Goal: Information Seeking & Learning: Find specific fact

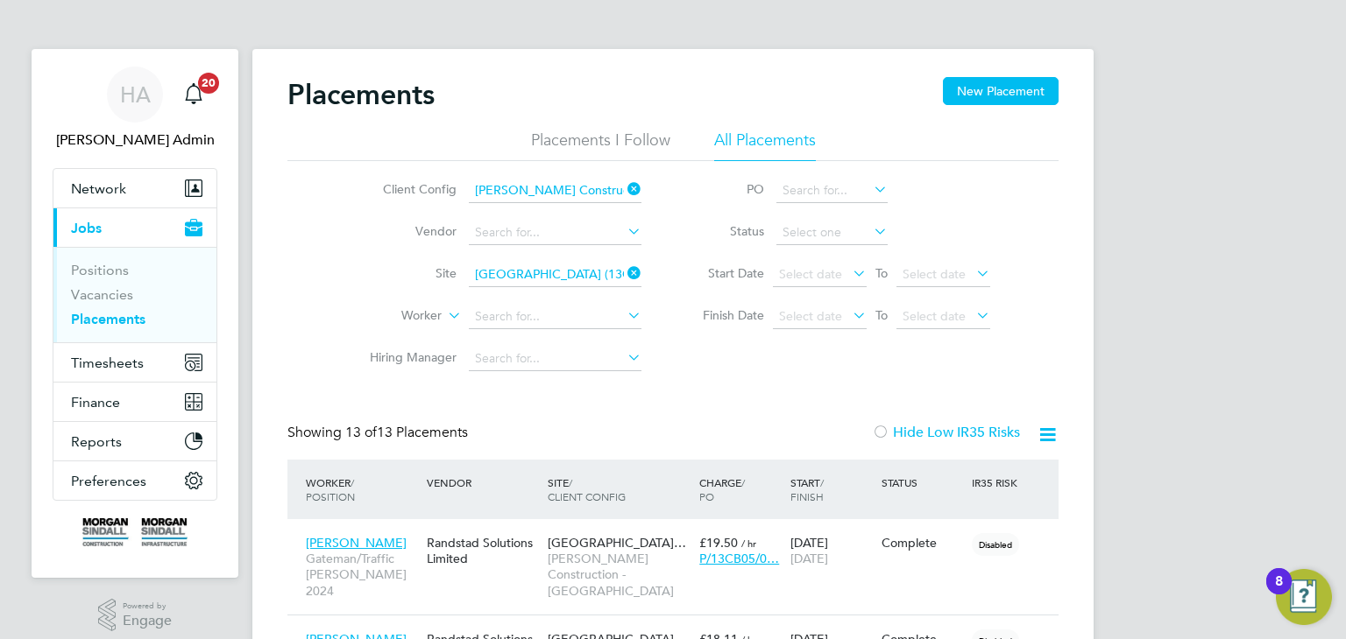
click at [624, 187] on icon at bounding box center [624, 189] width 0 height 25
click at [585, 194] on input at bounding box center [555, 191] width 173 height 25
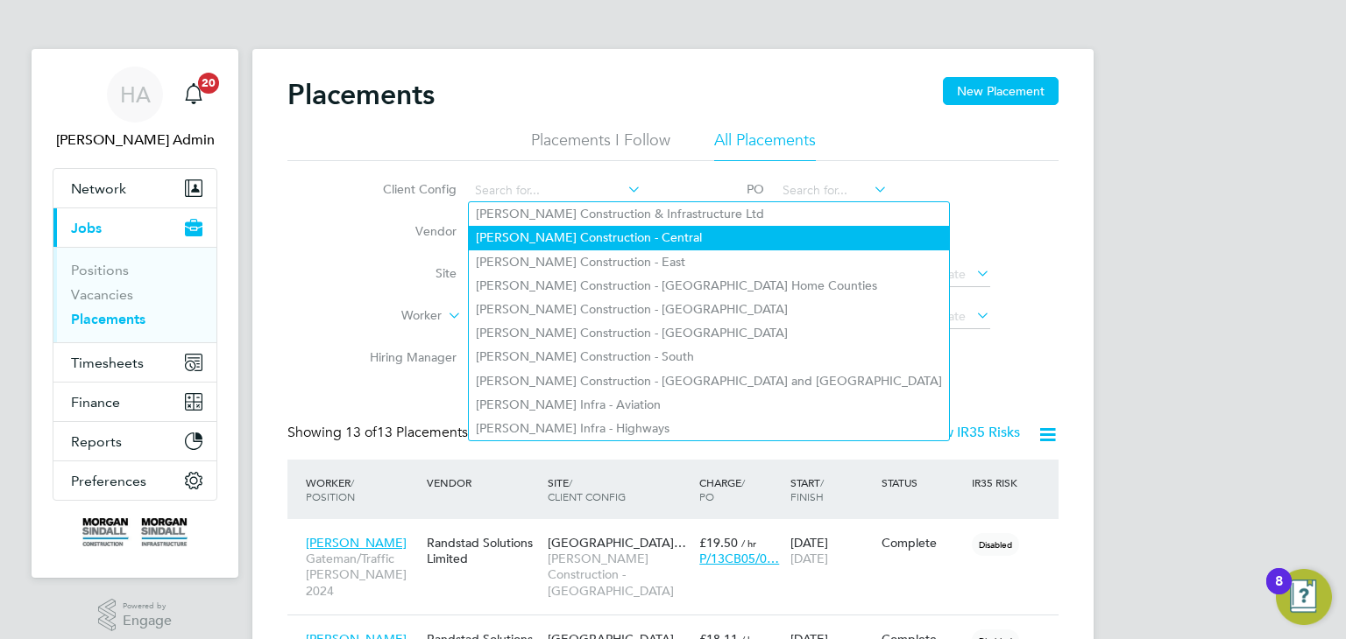
click at [631, 243] on li "Morgan Sindall Construction - Central" at bounding box center [709, 238] width 480 height 24
type input "Morgan Sindall Construction - Central"
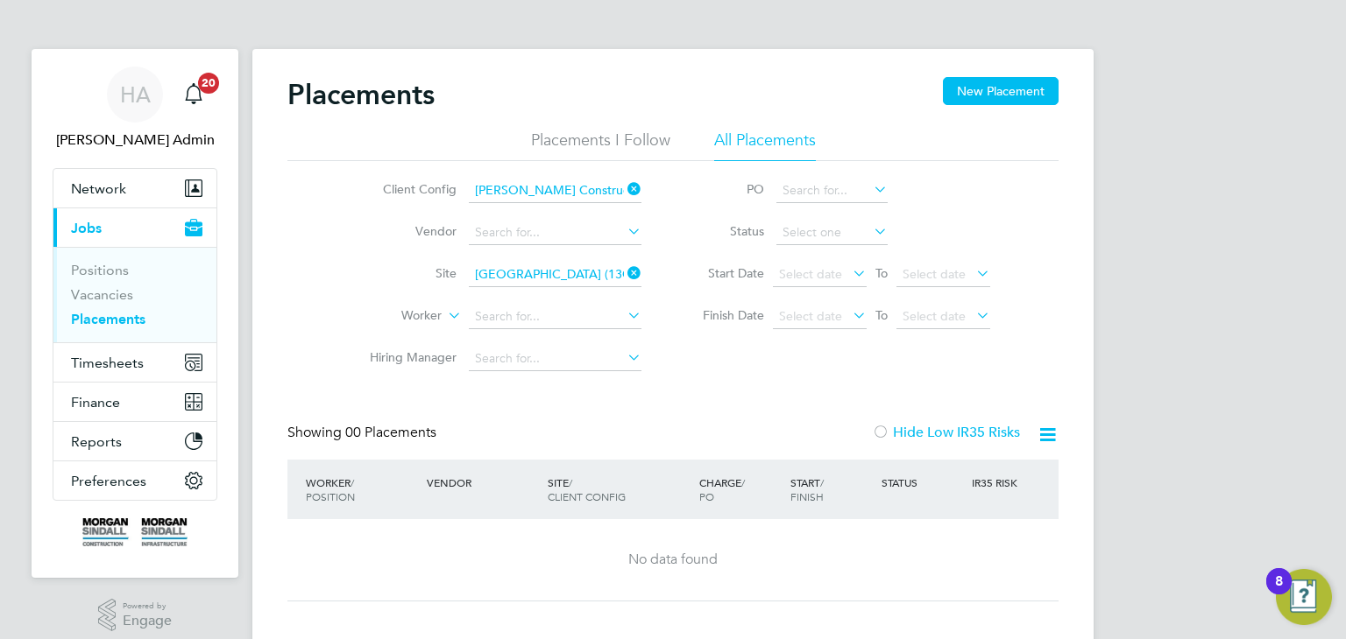
click at [624, 273] on icon at bounding box center [624, 273] width 0 height 25
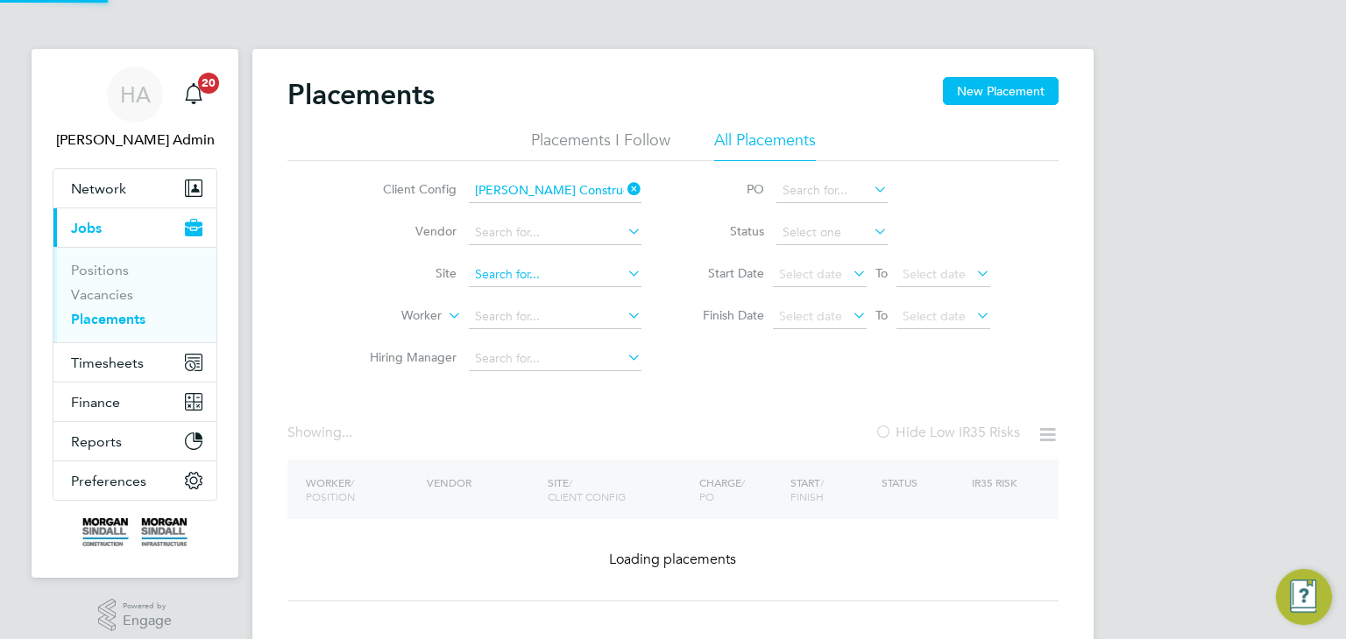
click at [558, 278] on input at bounding box center [555, 275] width 173 height 25
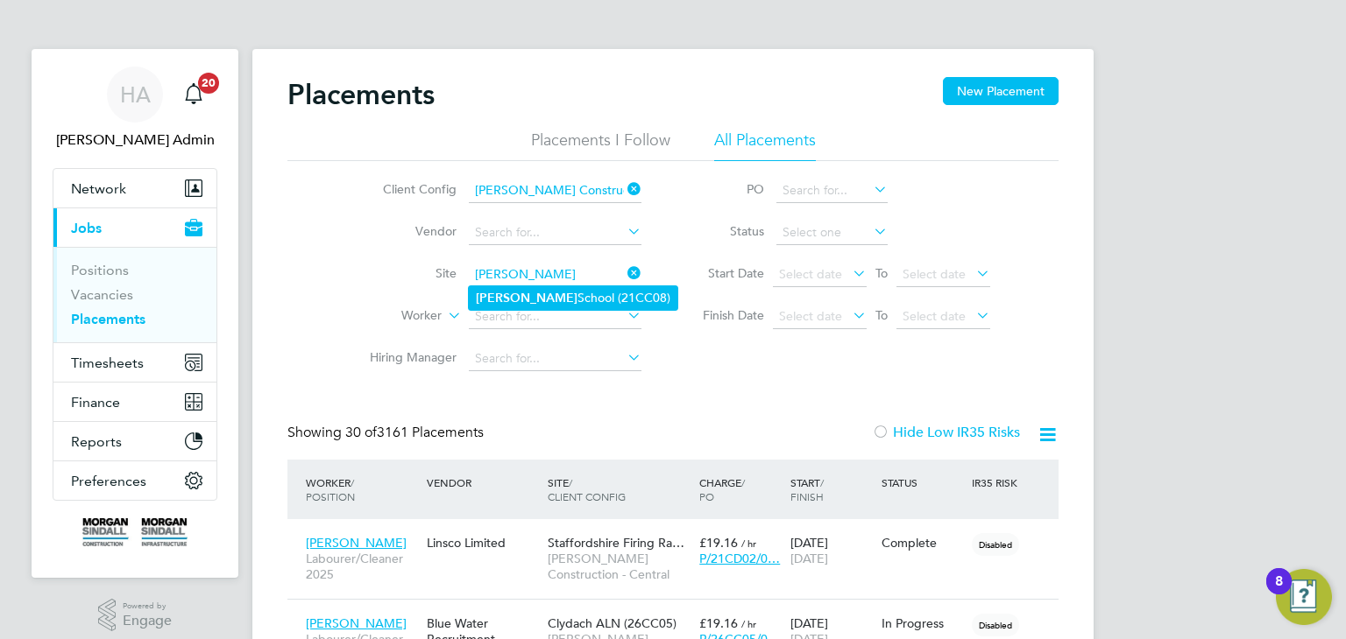
click at [559, 295] on li "Hamilton School (21CC08)" at bounding box center [573, 298] width 208 height 24
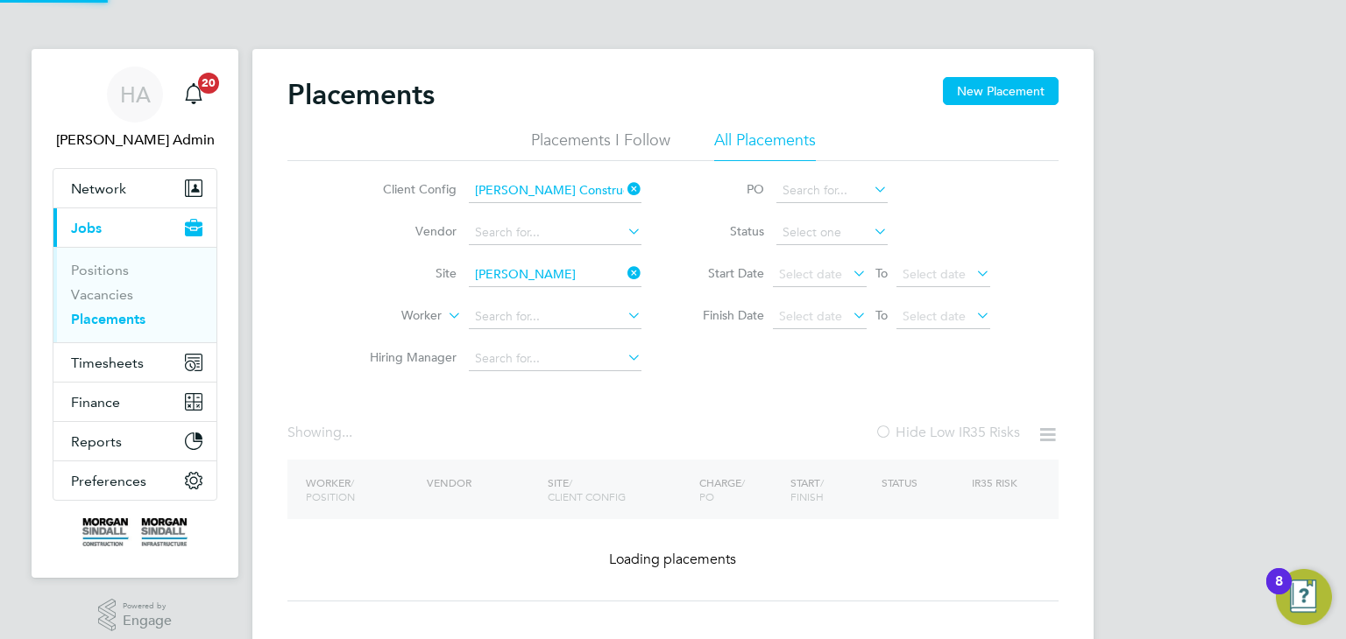
type input "Hamilton School (21CC08)"
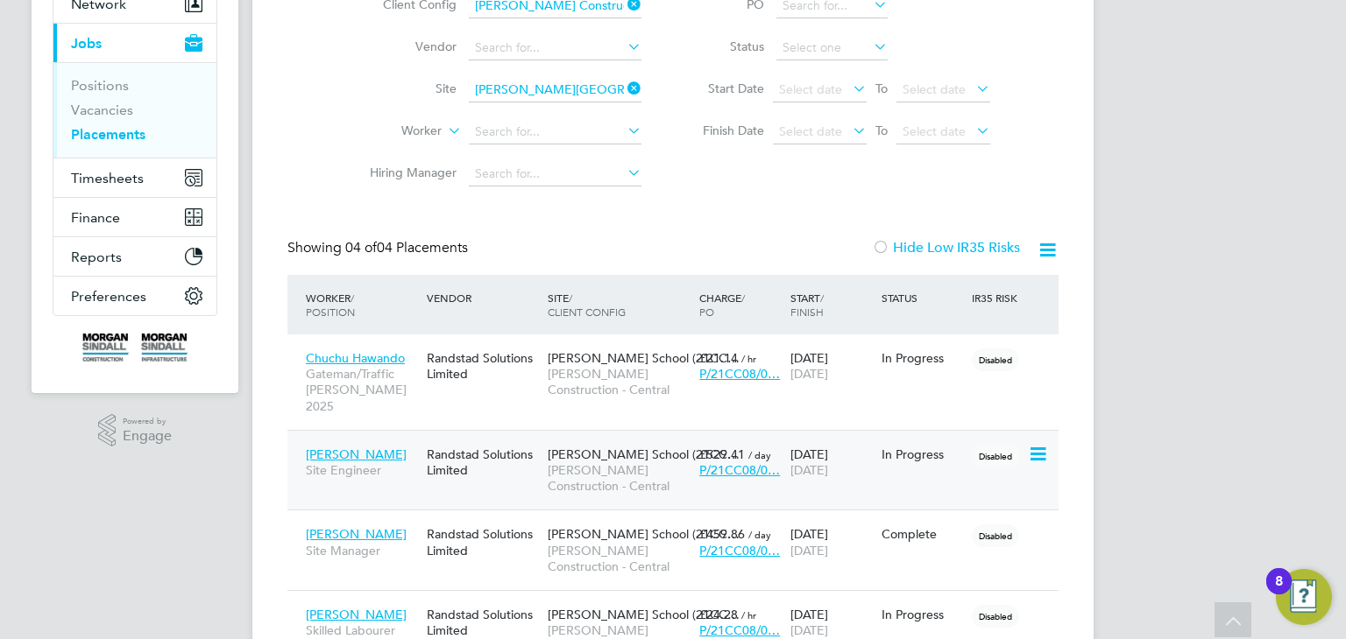
click at [989, 454] on div "Disabled" at bounding box center [997, 454] width 60 height 33
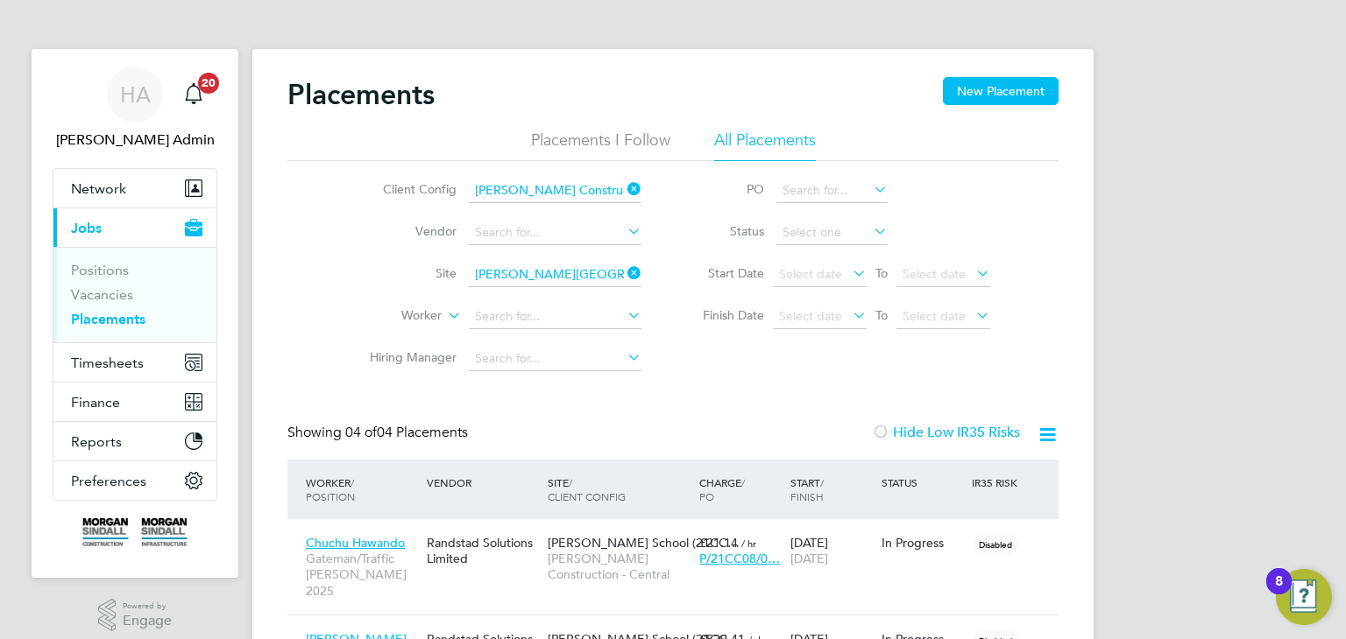
click at [624, 190] on icon at bounding box center [624, 189] width 0 height 25
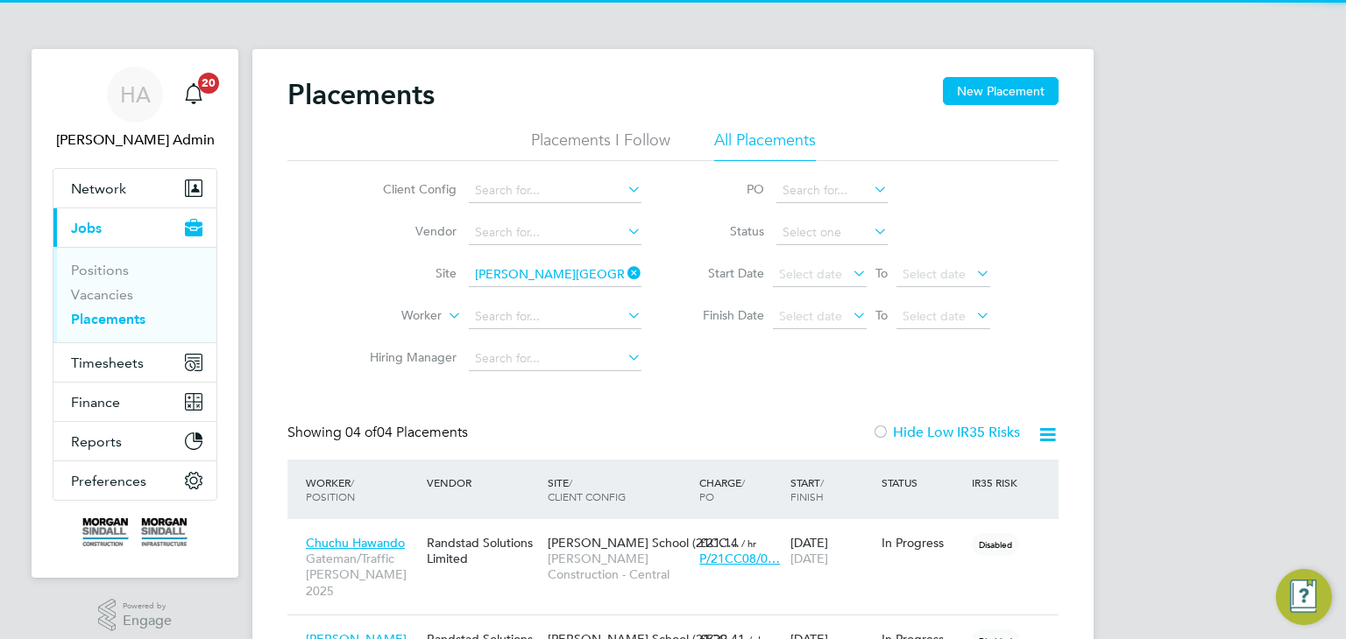
click at [624, 271] on icon at bounding box center [624, 273] width 0 height 25
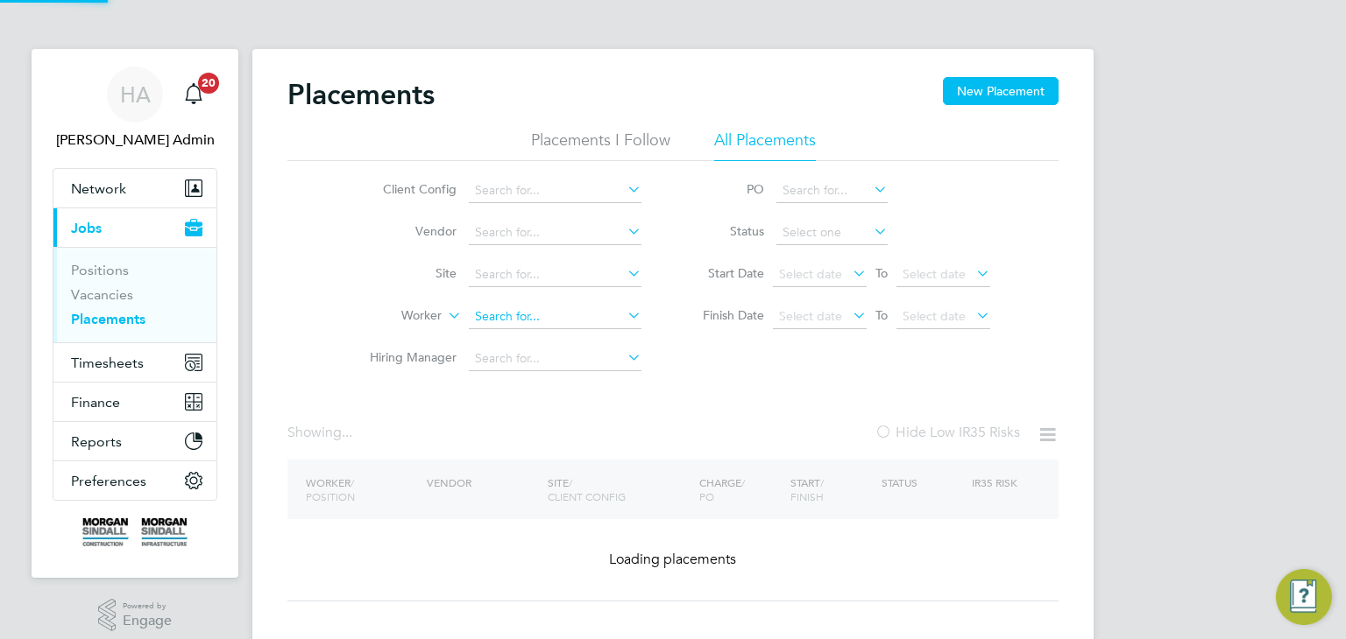
click at [549, 313] on input at bounding box center [555, 317] width 173 height 25
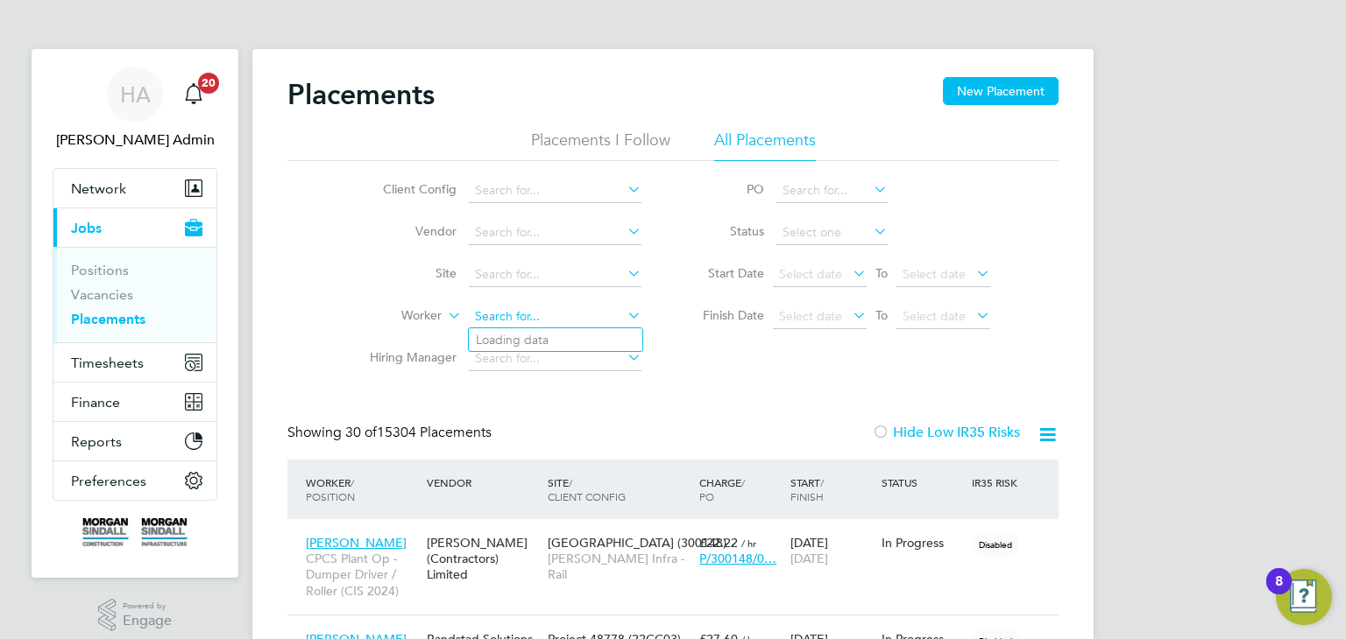
paste input "Patrick Stedford"
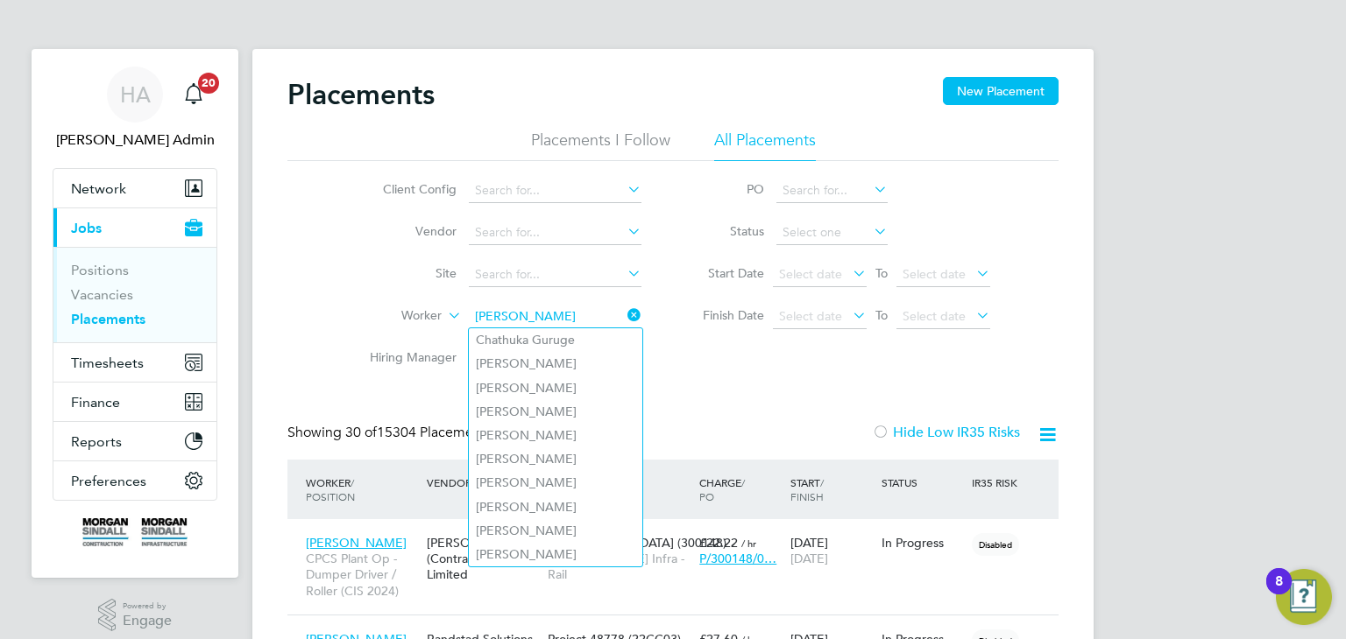
type input "Patrick Stedford"
click at [691, 357] on div "Client Config Vendor Site Worker Patrick Stedford Hiring Manager PO Status Star…" at bounding box center [672, 270] width 771 height 219
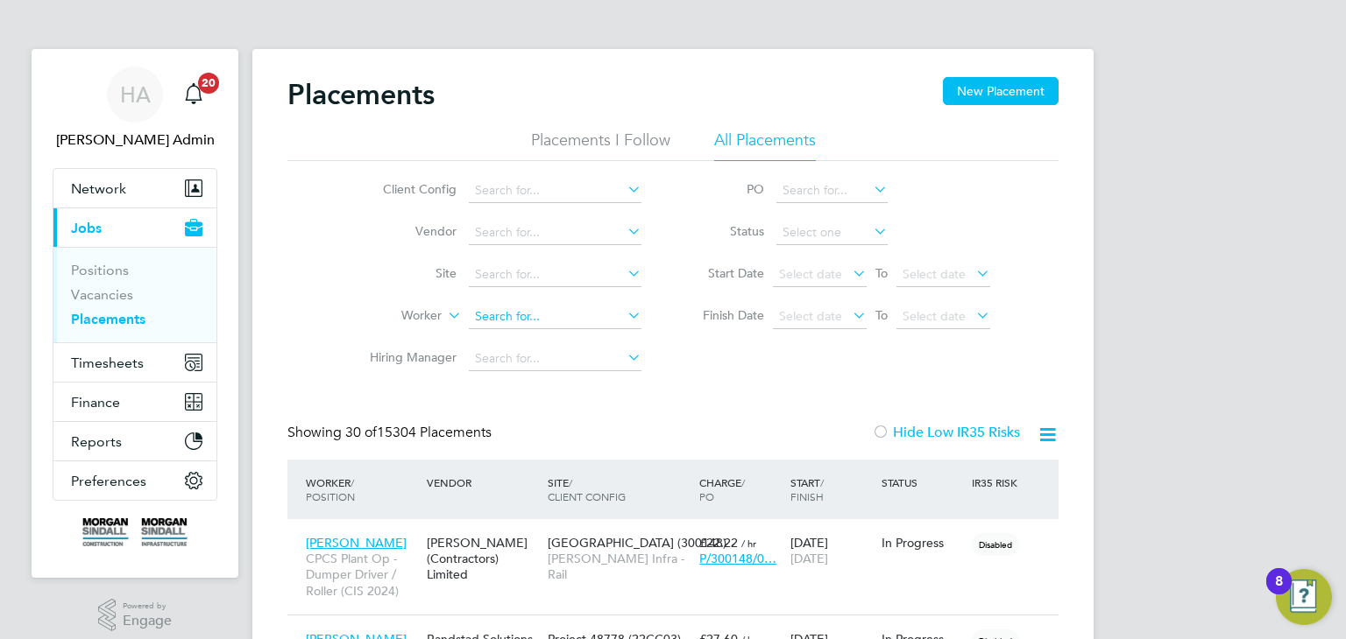
click at [552, 314] on input at bounding box center [555, 317] width 173 height 25
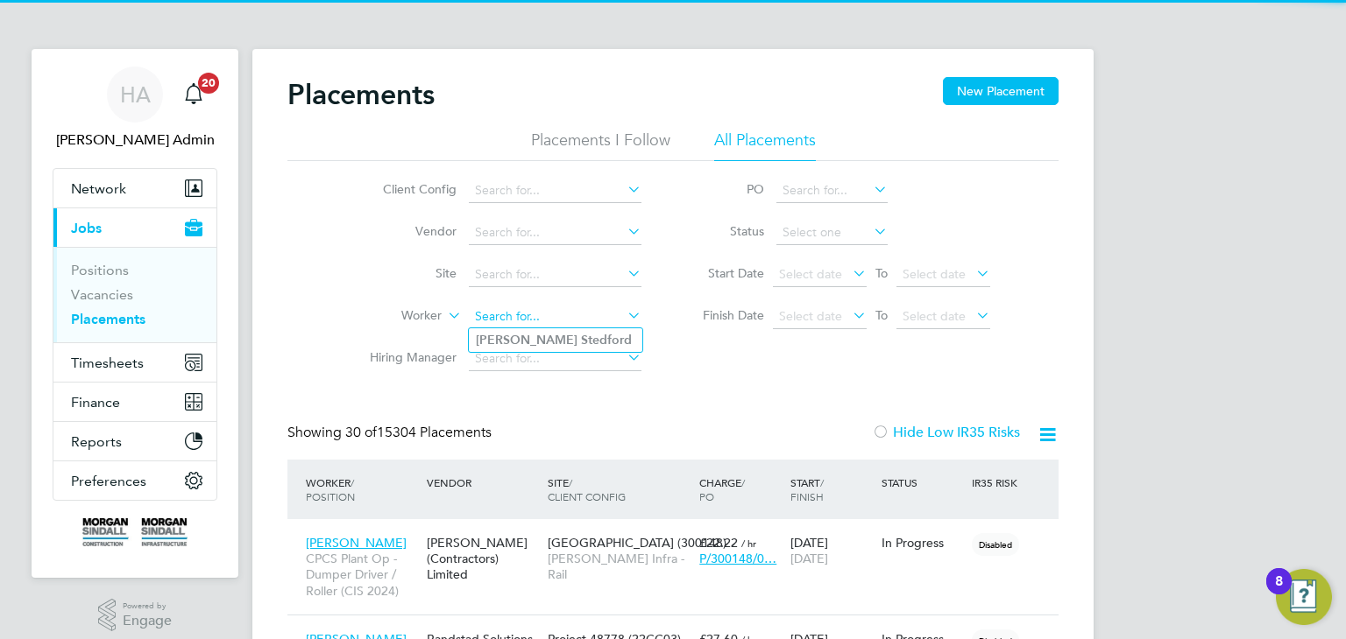
paste input "Patrick Stedford"
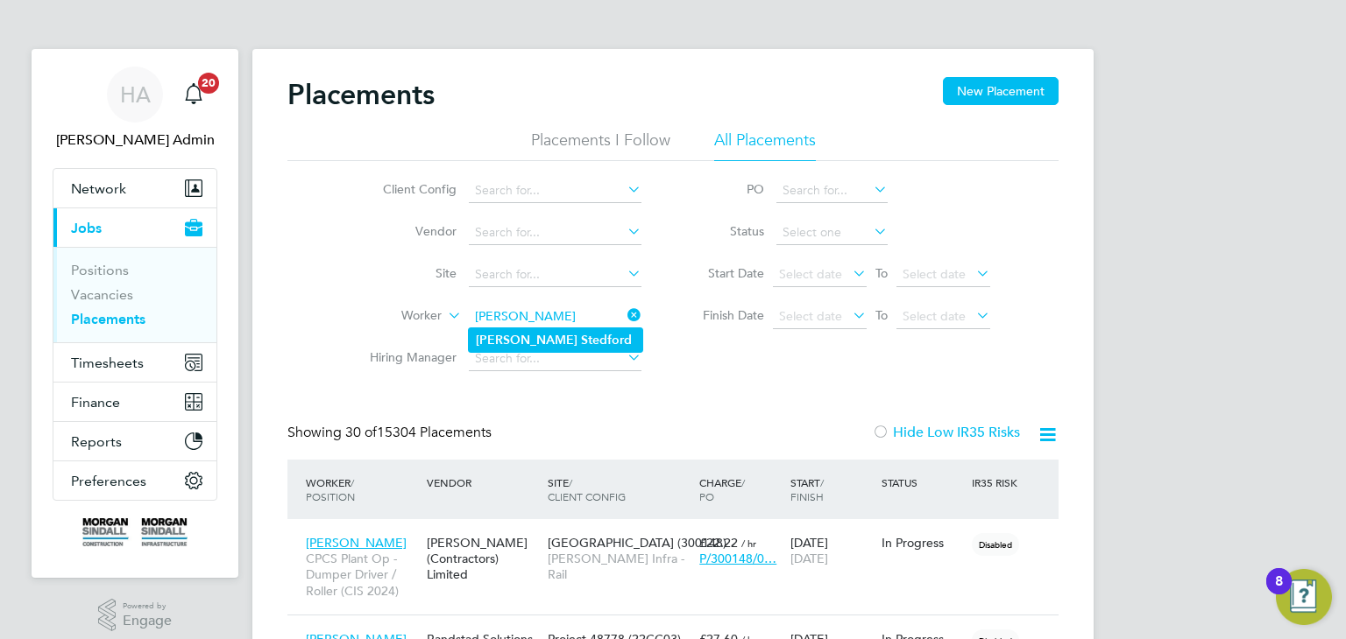
type input "Patrick Stedford"
click at [581, 335] on b "Stedford" at bounding box center [606, 340] width 51 height 15
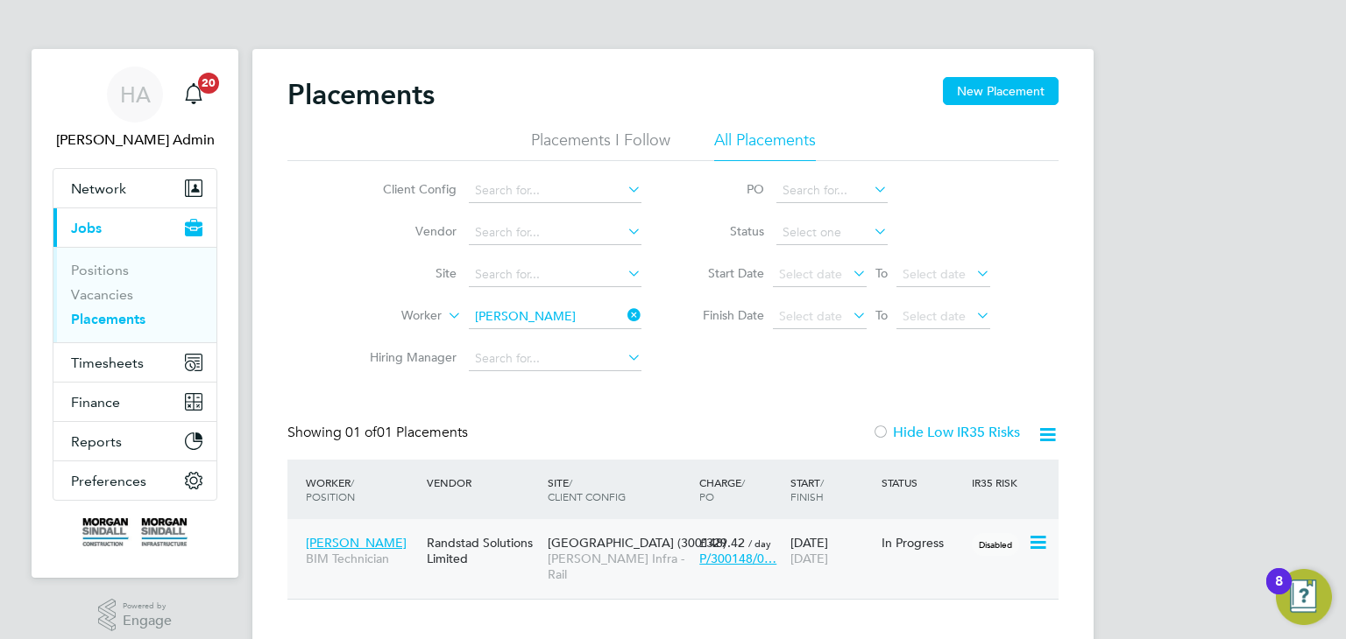
click at [348, 546] on span "Patrick Stedford" at bounding box center [356, 543] width 101 height 16
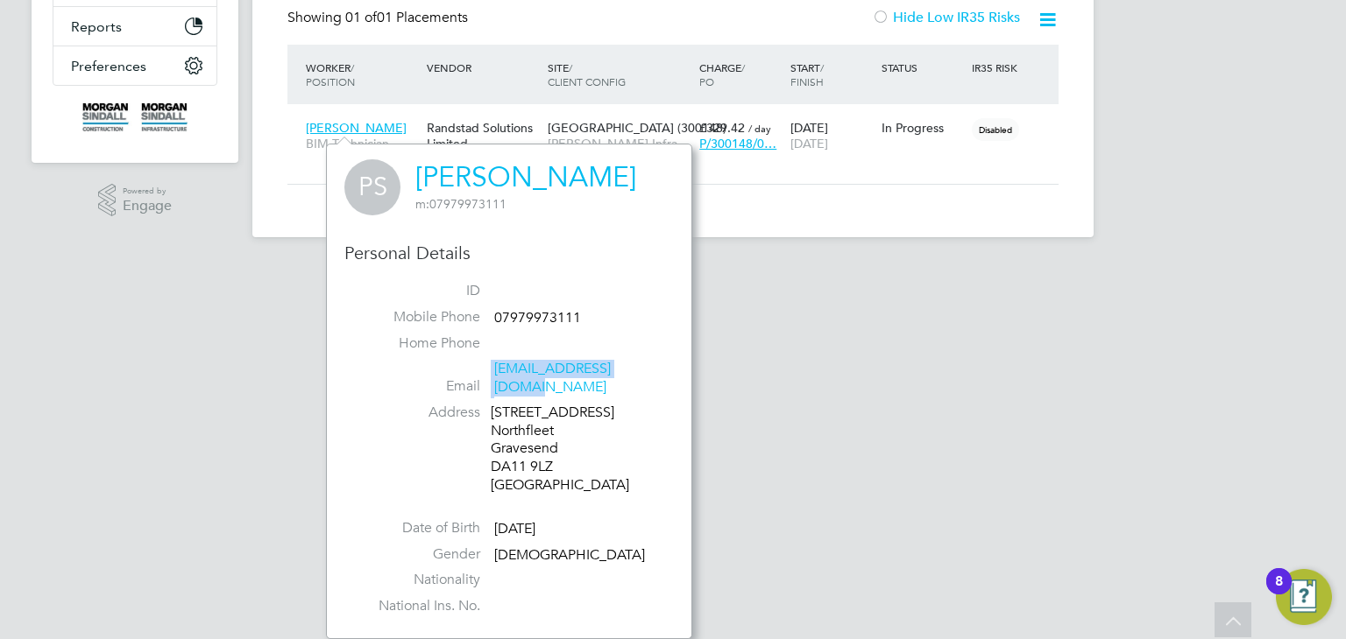
drag, startPoint x: 632, startPoint y: 371, endPoint x: 492, endPoint y: 367, distance: 140.2
click at [492, 367] on li "Email spatrickr18@aol.co.uk" at bounding box center [508, 381] width 303 height 43
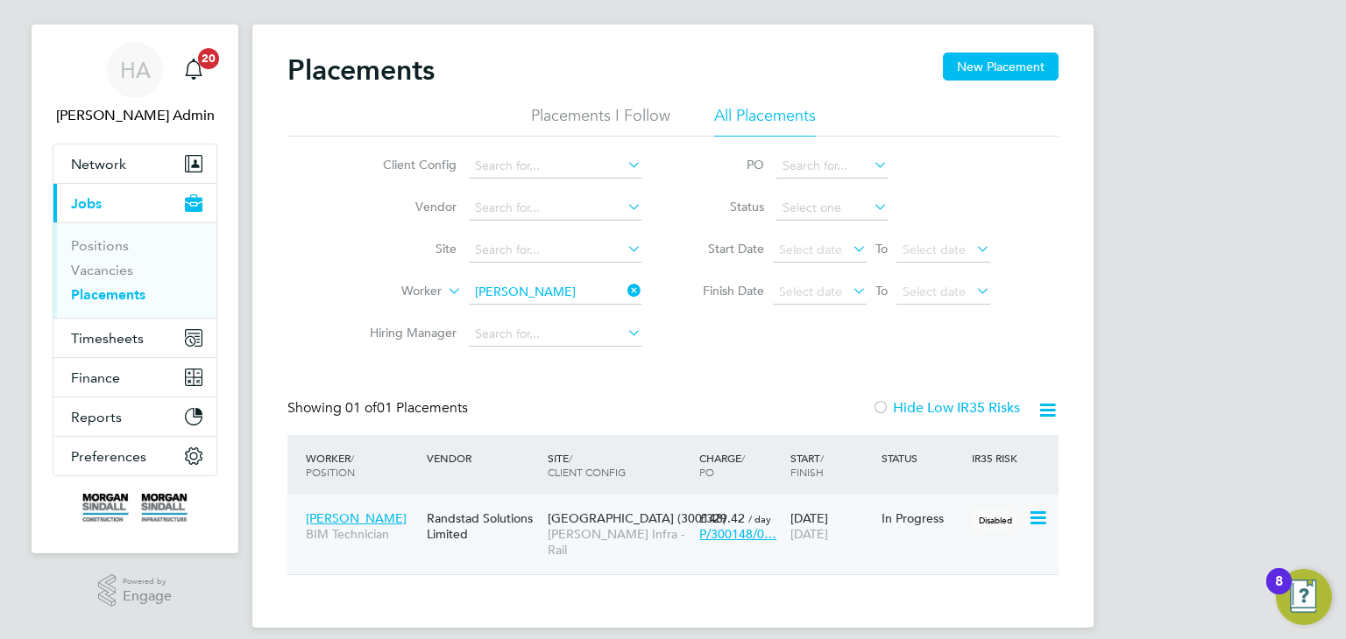
click at [346, 521] on span "Patrick Stedford" at bounding box center [356, 519] width 101 height 16
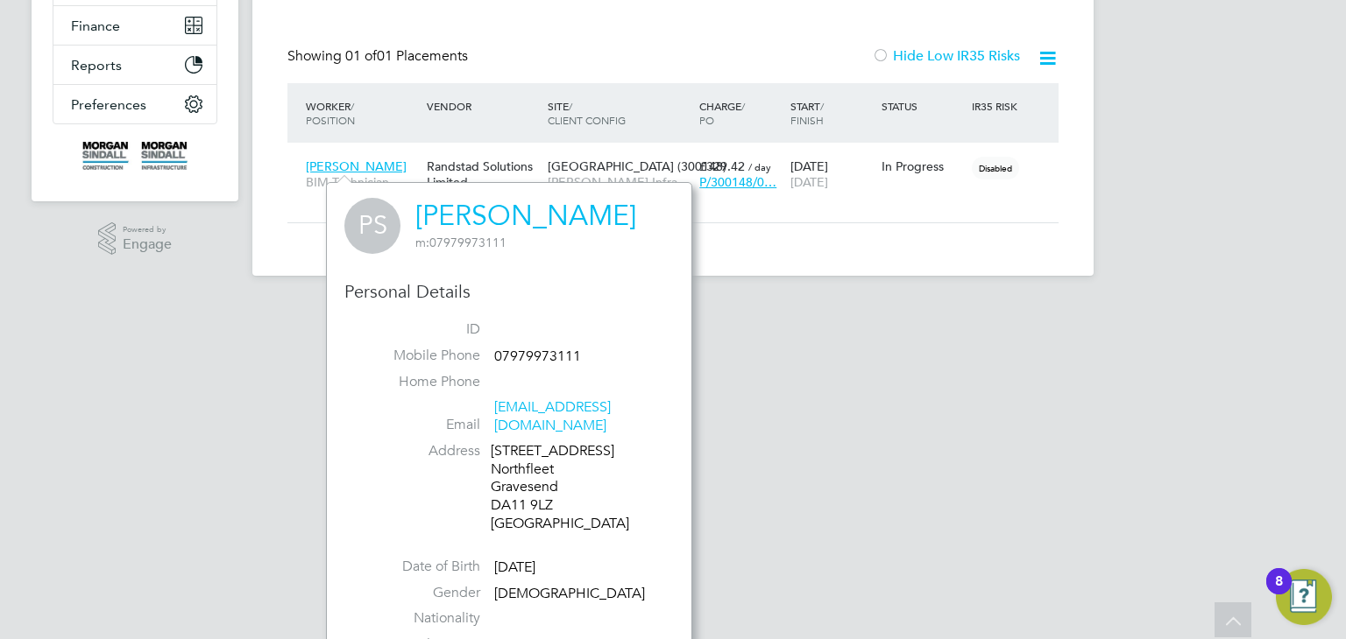
scroll to position [416, 0]
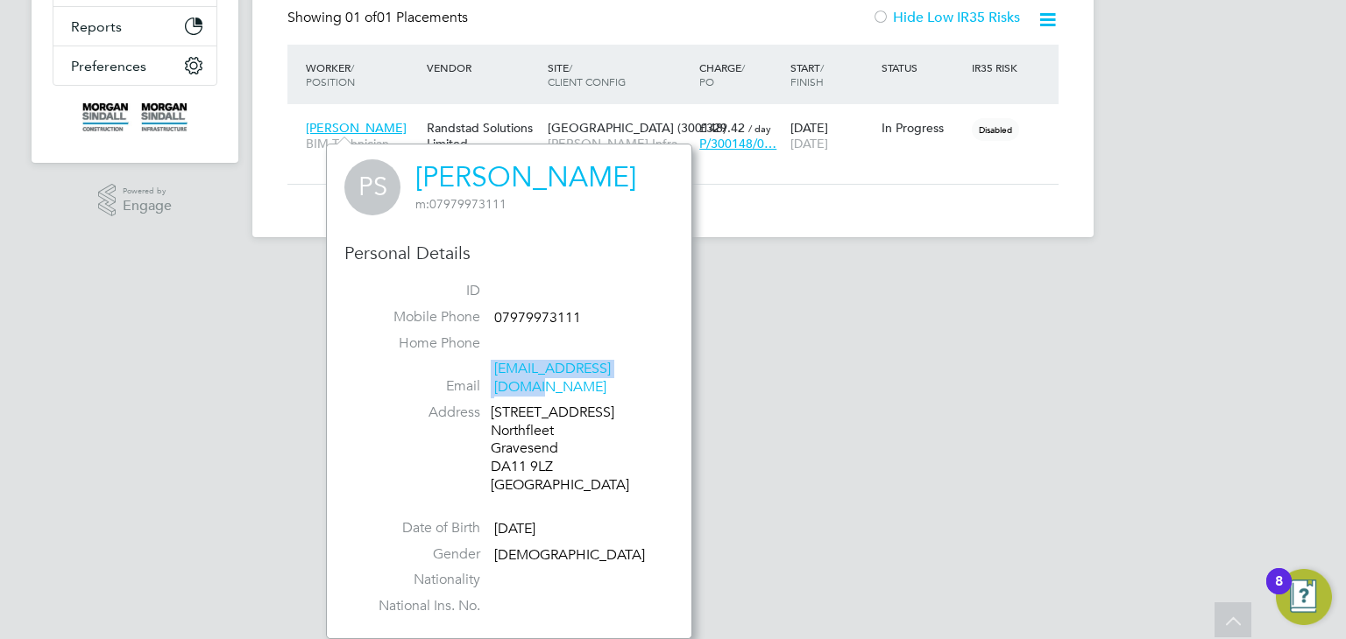
drag, startPoint x: 642, startPoint y: 365, endPoint x: 488, endPoint y: 364, distance: 154.2
click at [488, 364] on li "Email spatrickr18@aol.co.uk" at bounding box center [508, 381] width 303 height 43
copy li "spatrickr18@aol.co.uk"
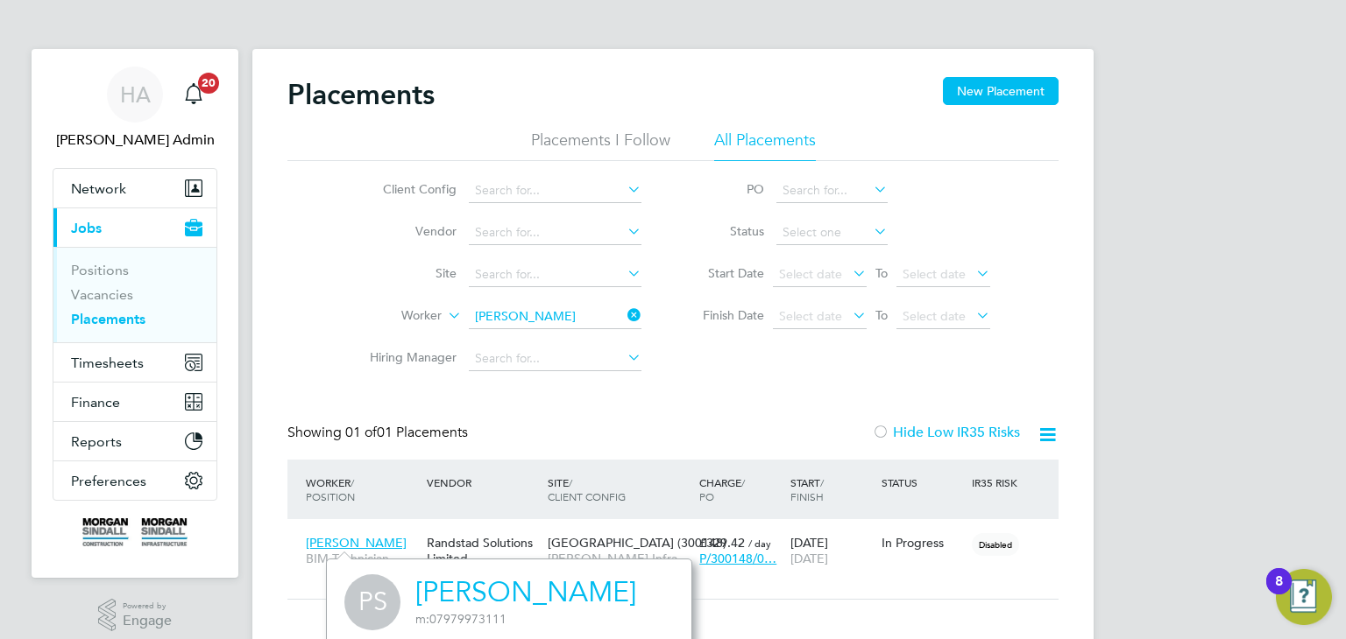
click at [624, 320] on icon at bounding box center [624, 315] width 0 height 25
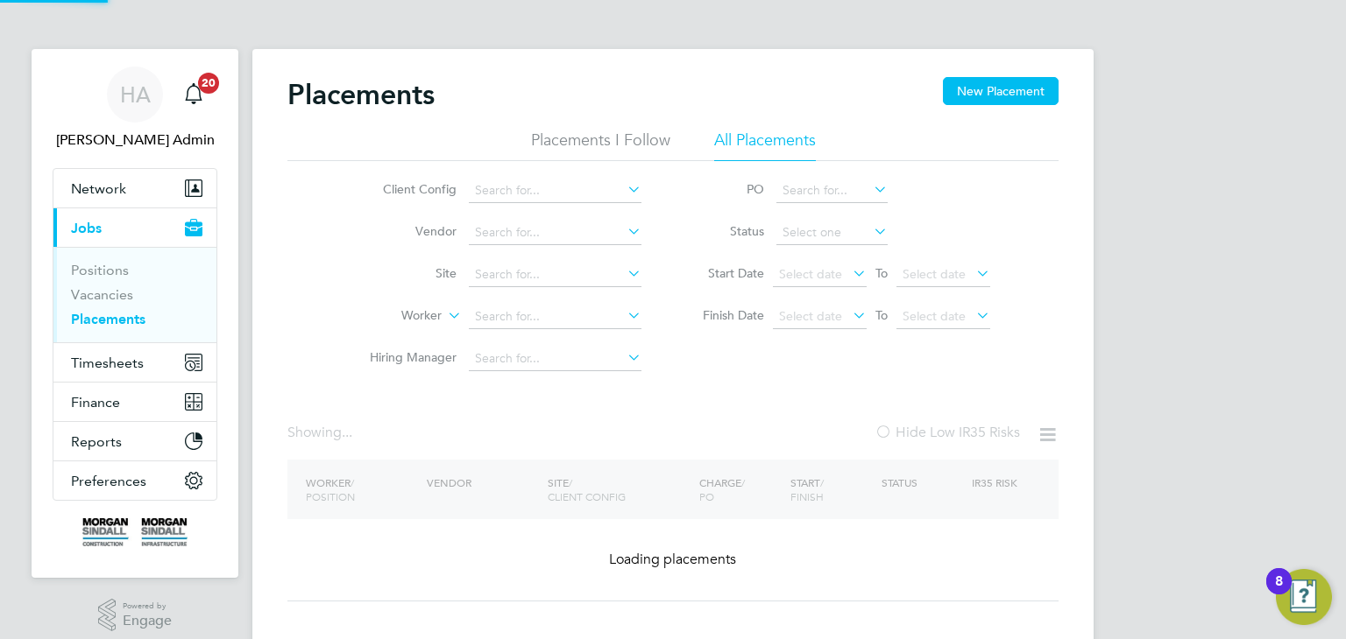
click at [624, 193] on icon at bounding box center [624, 189] width 0 height 25
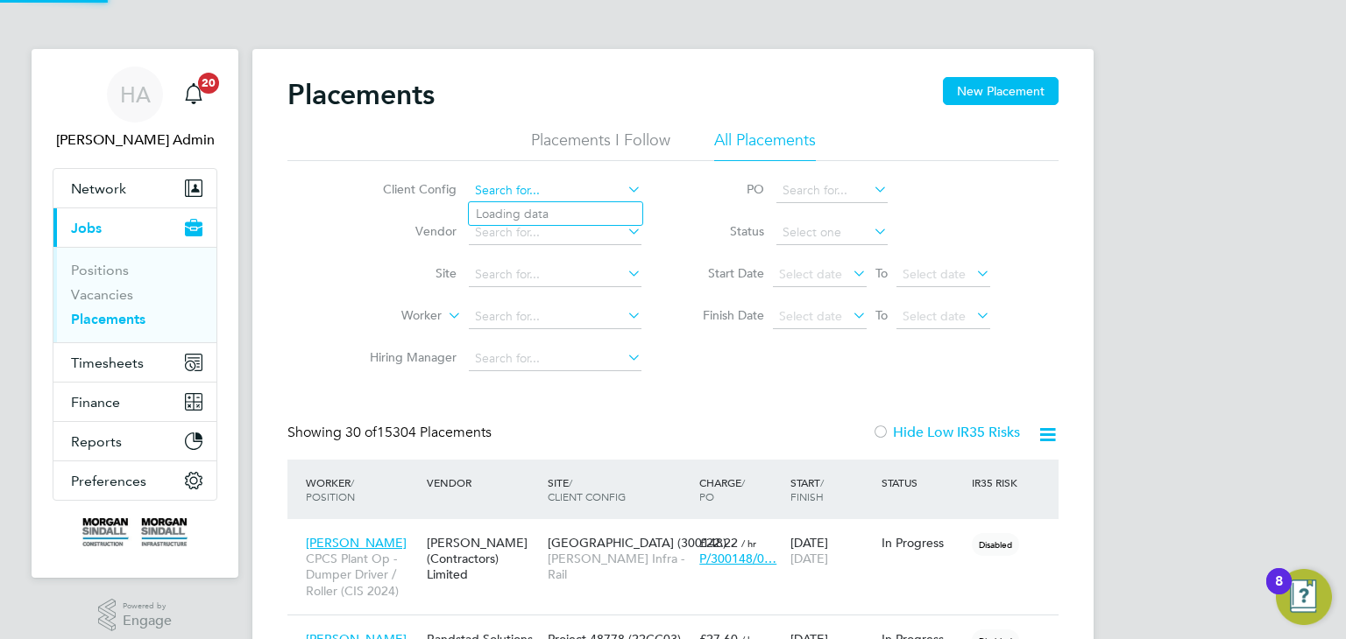
scroll to position [66, 152]
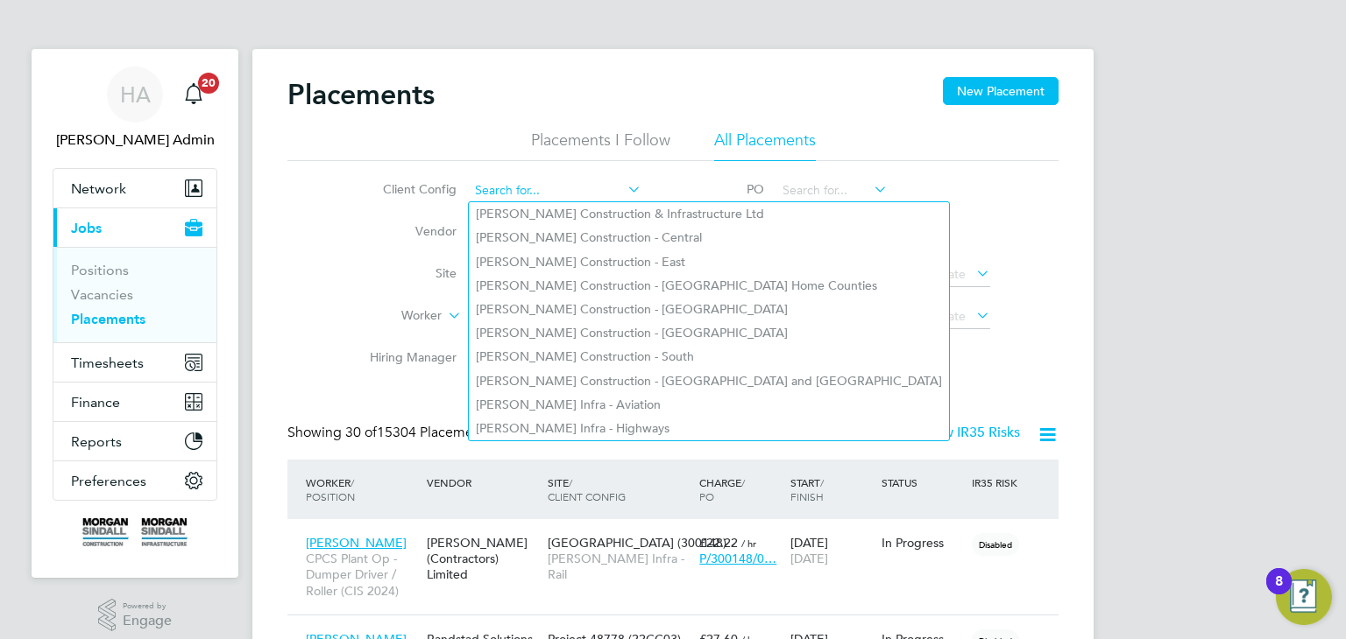
click at [577, 191] on input at bounding box center [555, 191] width 173 height 25
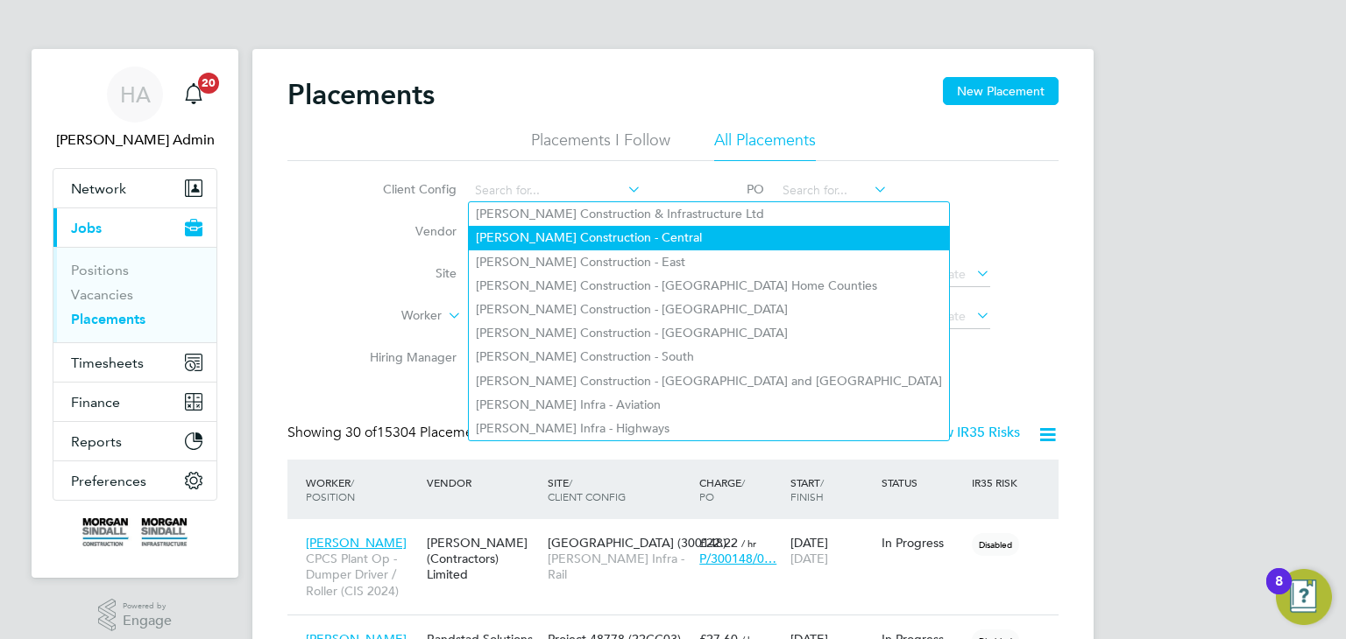
click at [622, 230] on li "Morgan Sindall Construction - Central" at bounding box center [709, 238] width 480 height 24
type input "Morgan Sindall Construction - Central"
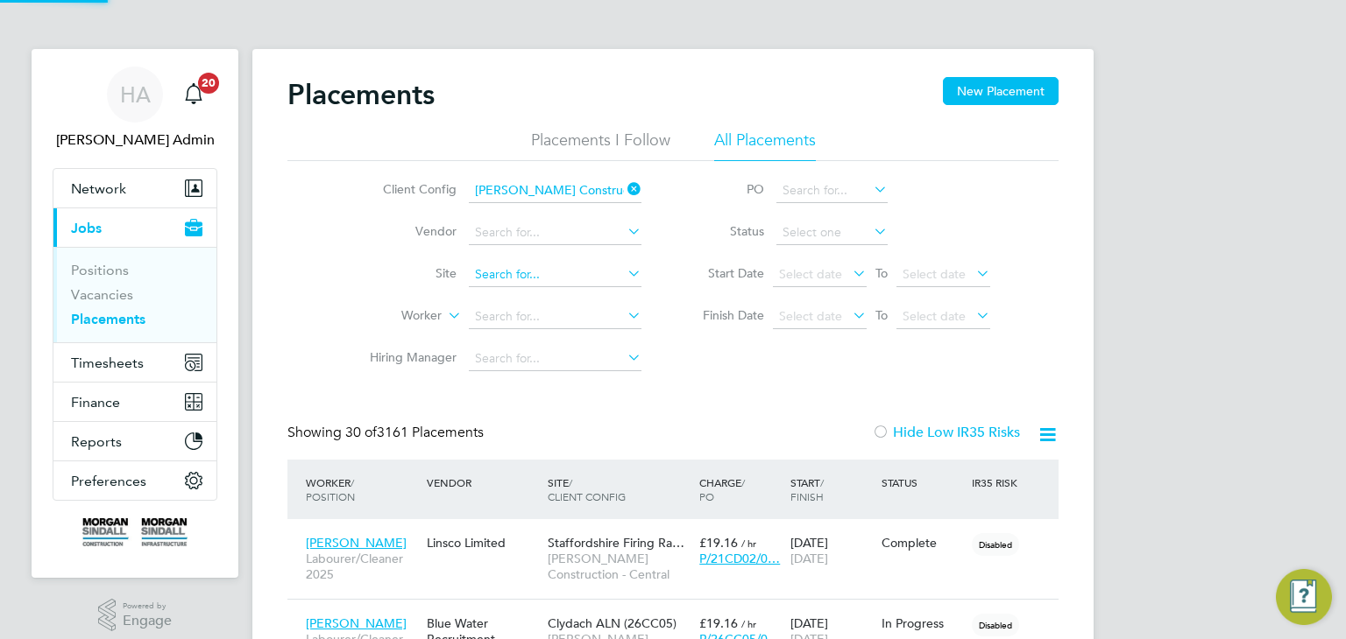
click at [597, 276] on input at bounding box center [555, 275] width 173 height 25
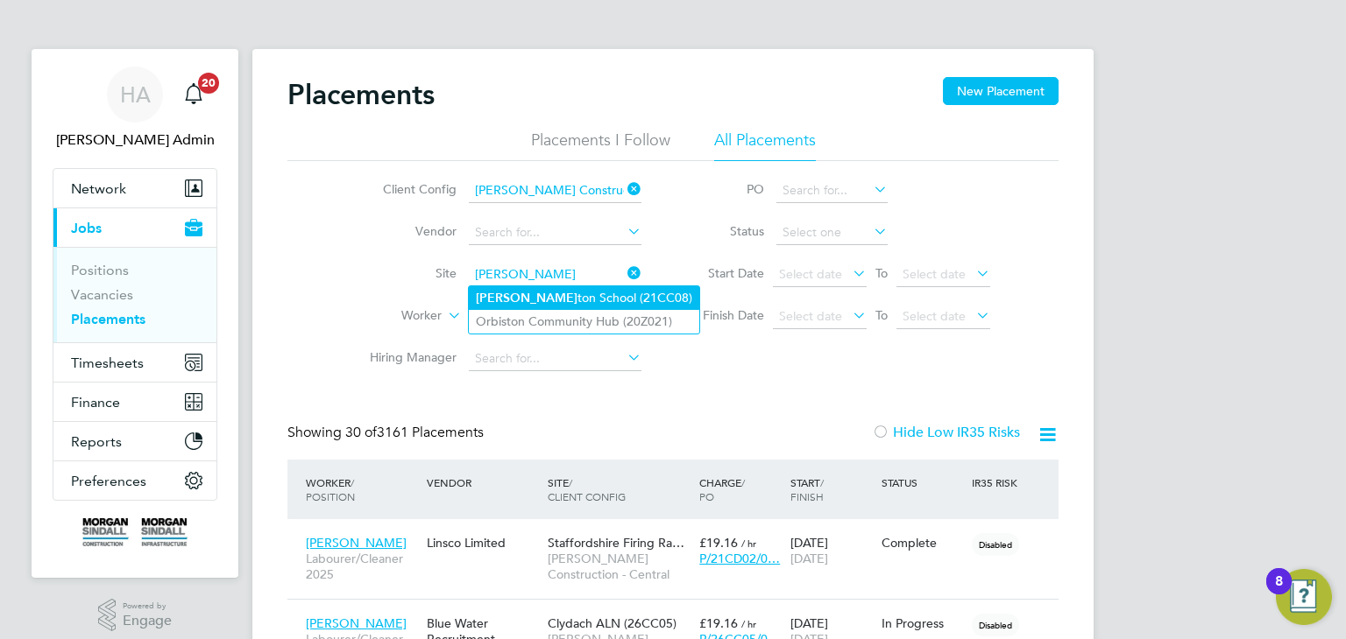
click at [588, 296] on li "Hamil ton School (21CC08)" at bounding box center [584, 298] width 230 height 24
type input "Hamilton School (21CC08)"
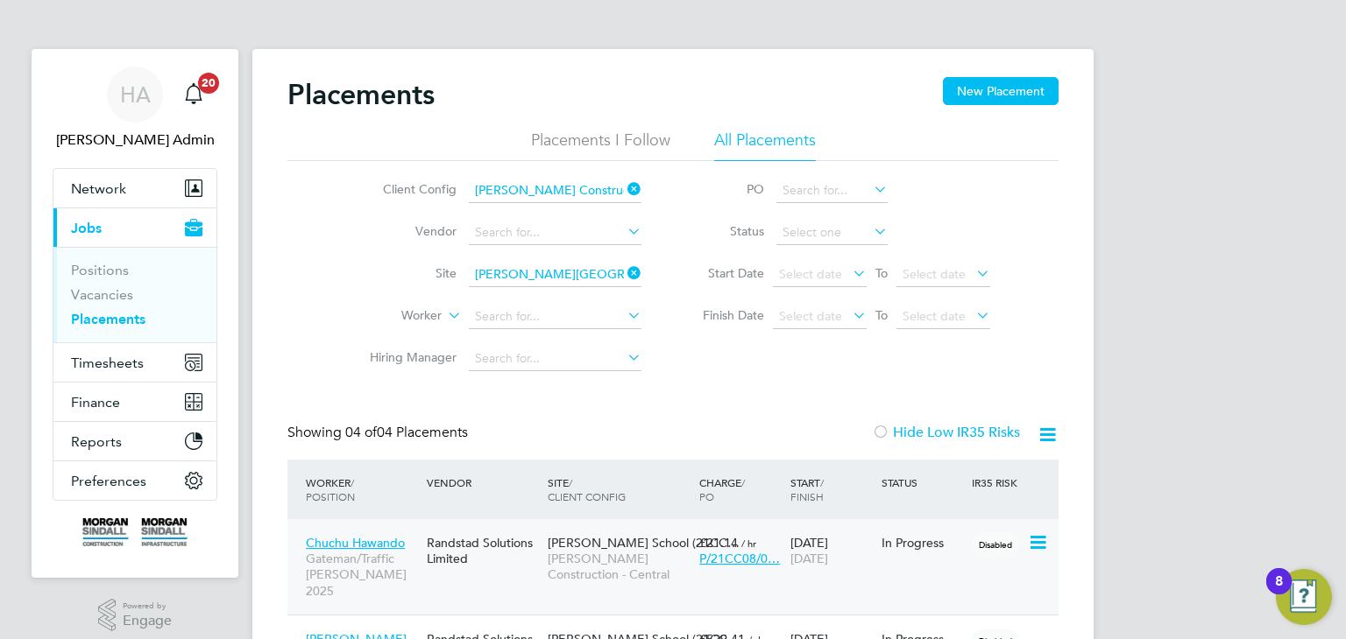
click at [590, 540] on span "Hamilton School (21CC…" at bounding box center [643, 543] width 192 height 16
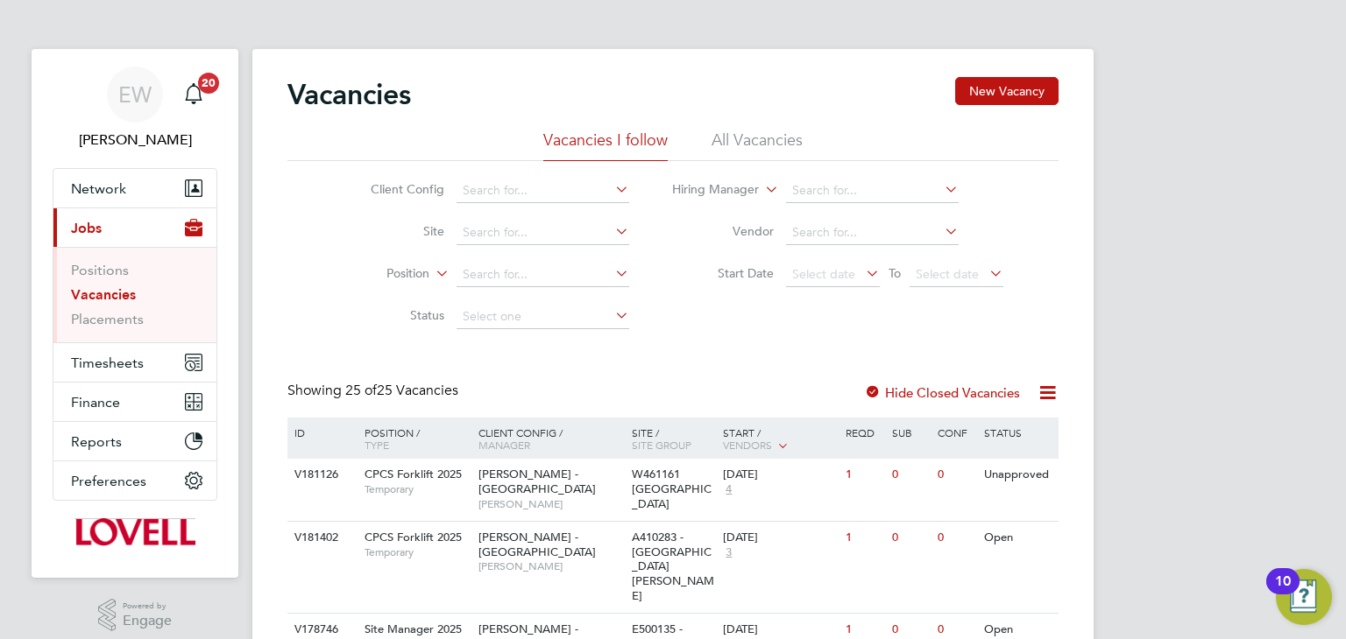
click at [611, 190] on icon at bounding box center [611, 189] width 0 height 25
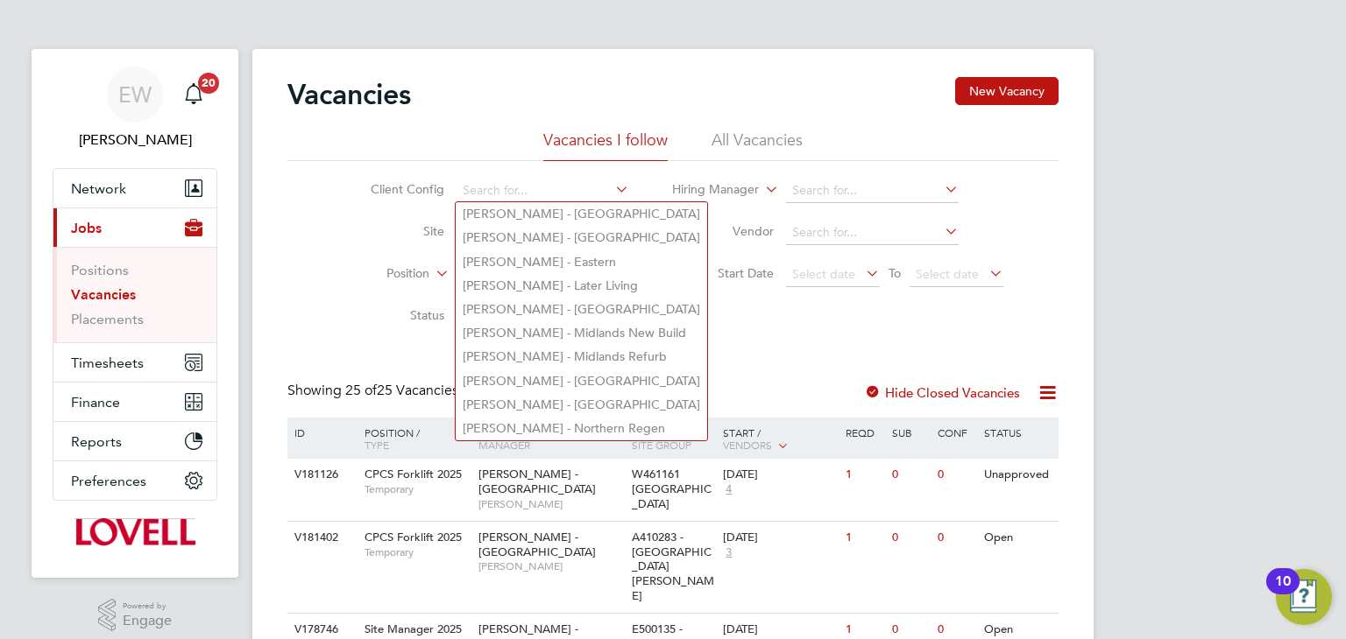
click at [654, 301] on div "Client Config Site Position Status Hiring Manager Vendor Start Date Select date…" at bounding box center [672, 249] width 771 height 177
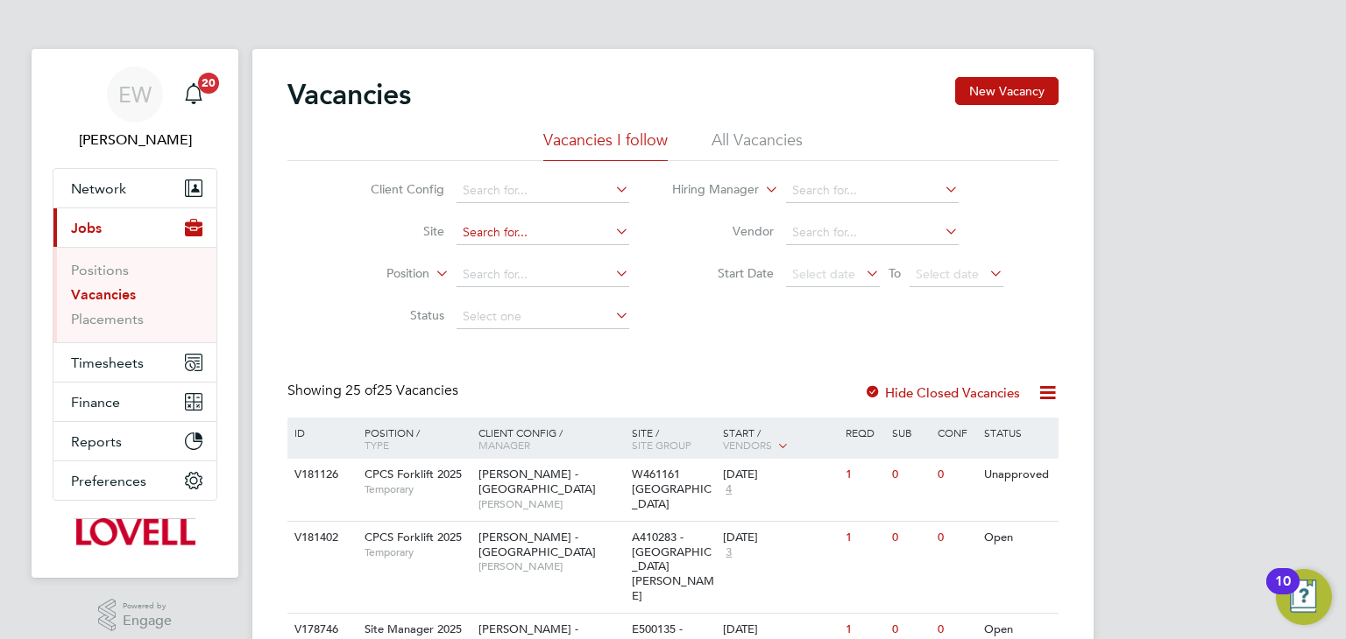
click at [531, 235] on input at bounding box center [542, 233] width 173 height 25
click at [560, 249] on b "Ber" at bounding box center [565, 256] width 19 height 15
type input "K480010 - North Bersted"
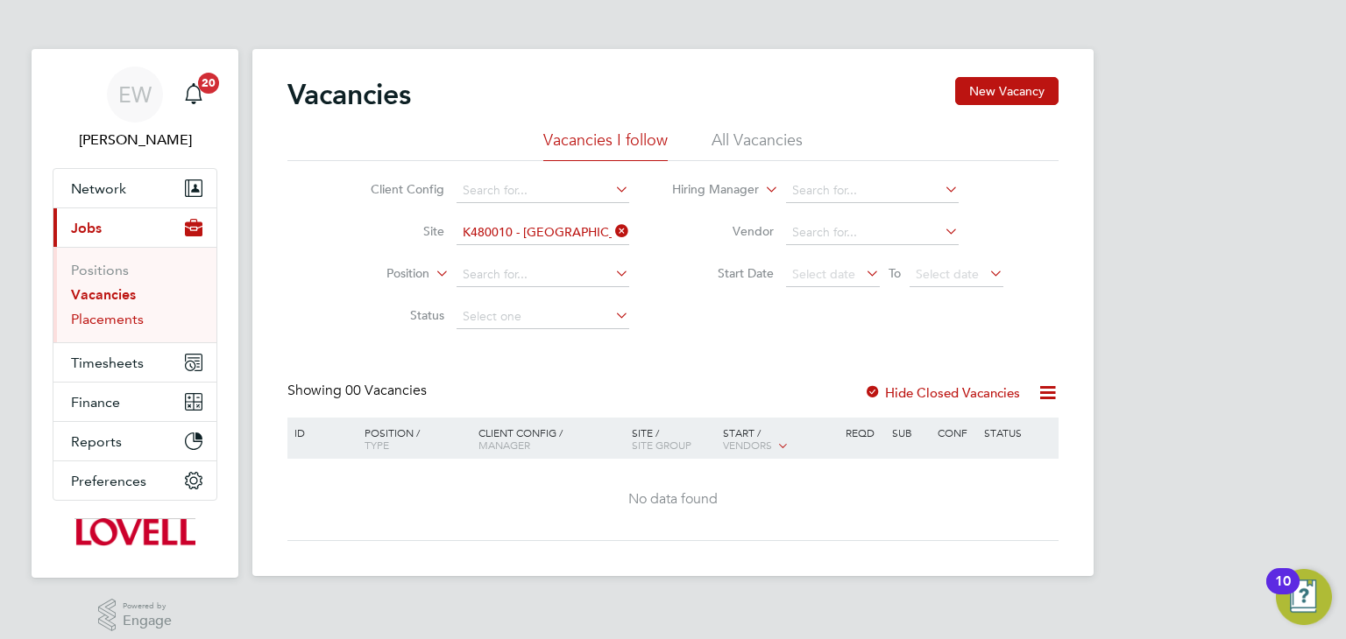
click at [95, 319] on link "Placements" at bounding box center [107, 319] width 73 height 17
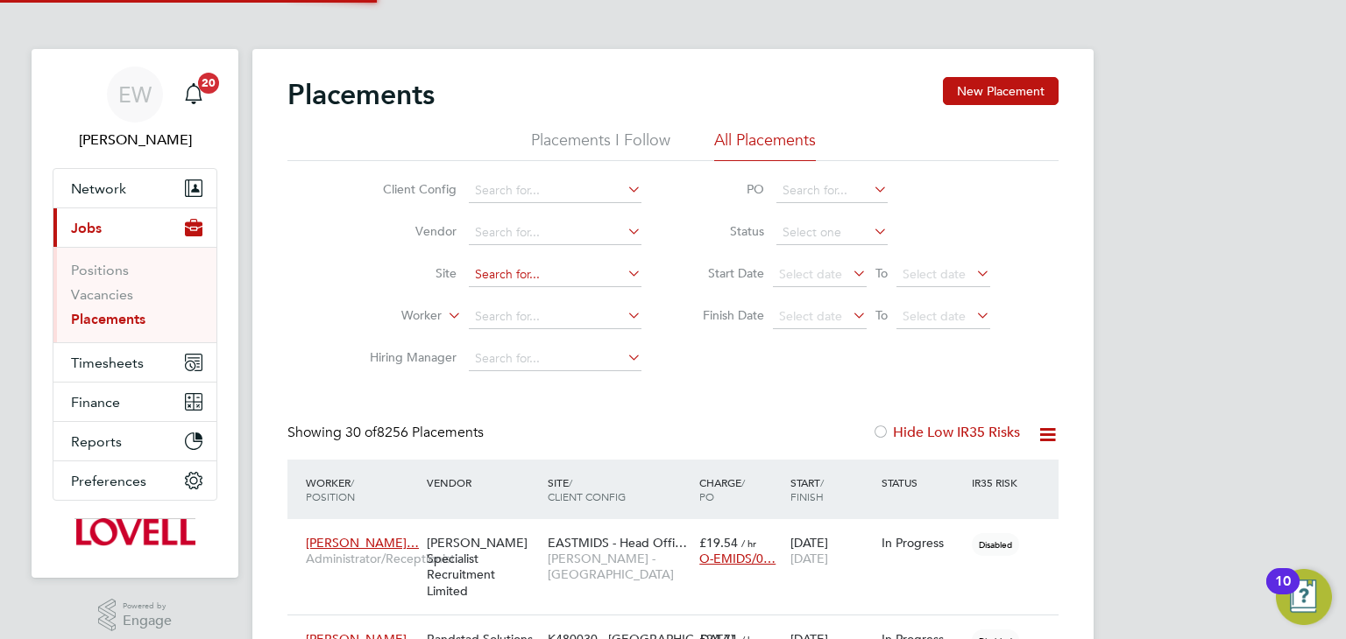
click at [538, 274] on input at bounding box center [555, 275] width 173 height 25
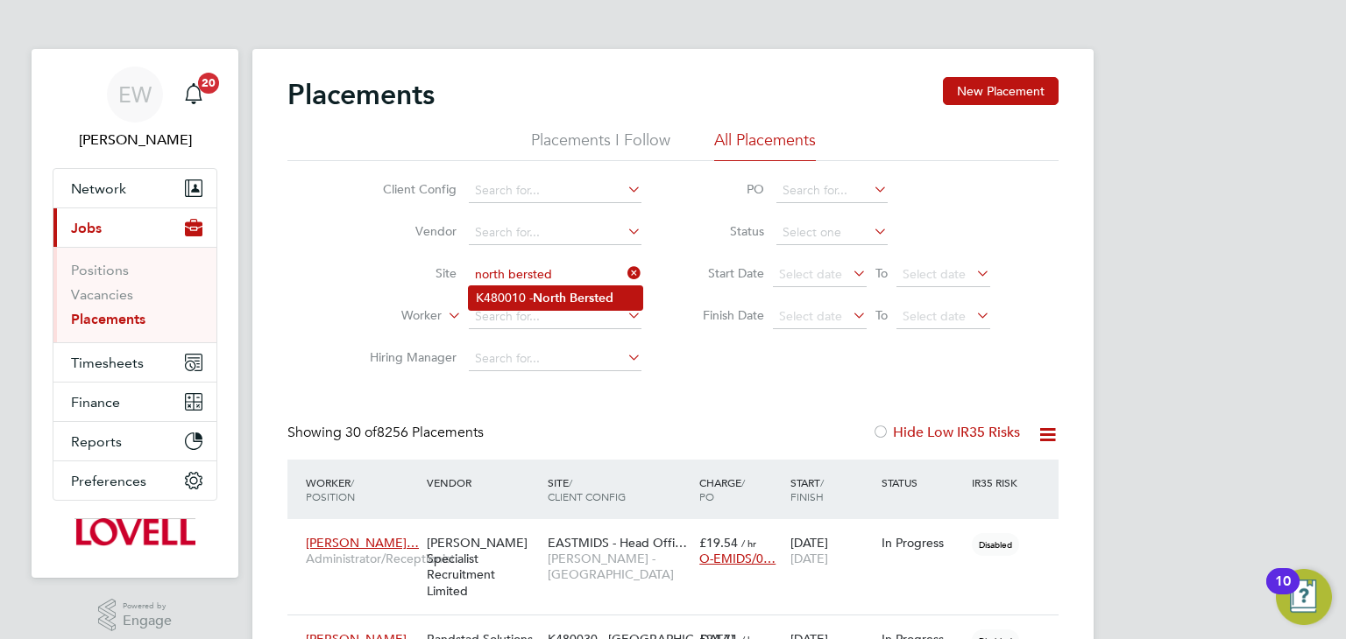
click at [540, 297] on b "North" at bounding box center [549, 298] width 33 height 15
type input "K480010 - North Bersted"
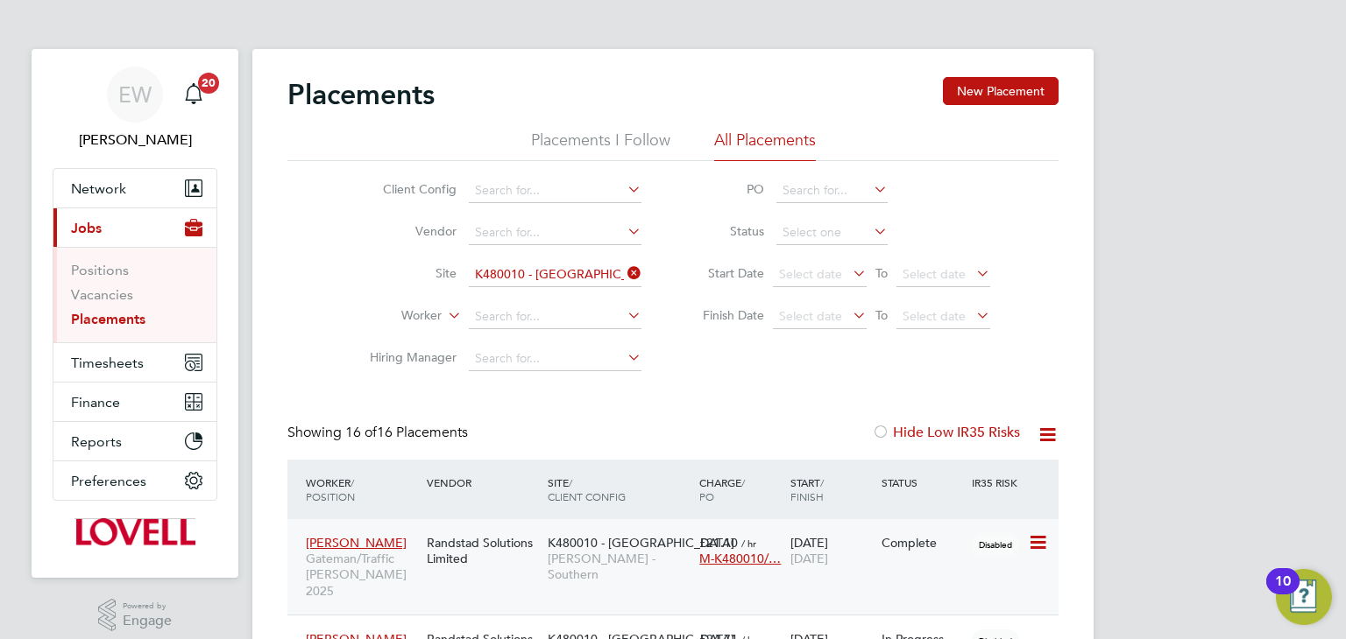
click at [653, 544] on span "K480010 - North Bersted" at bounding box center [640, 543] width 187 height 16
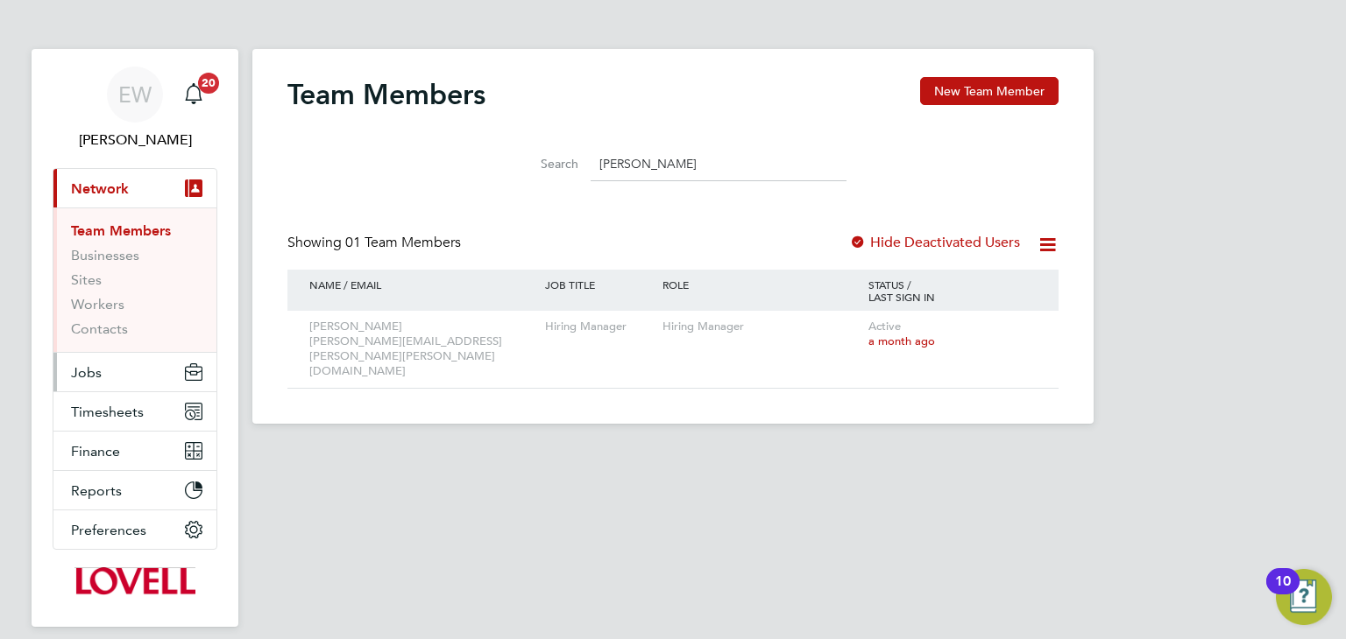
click at [95, 379] on span "Jobs" at bounding box center [86, 372] width 31 height 17
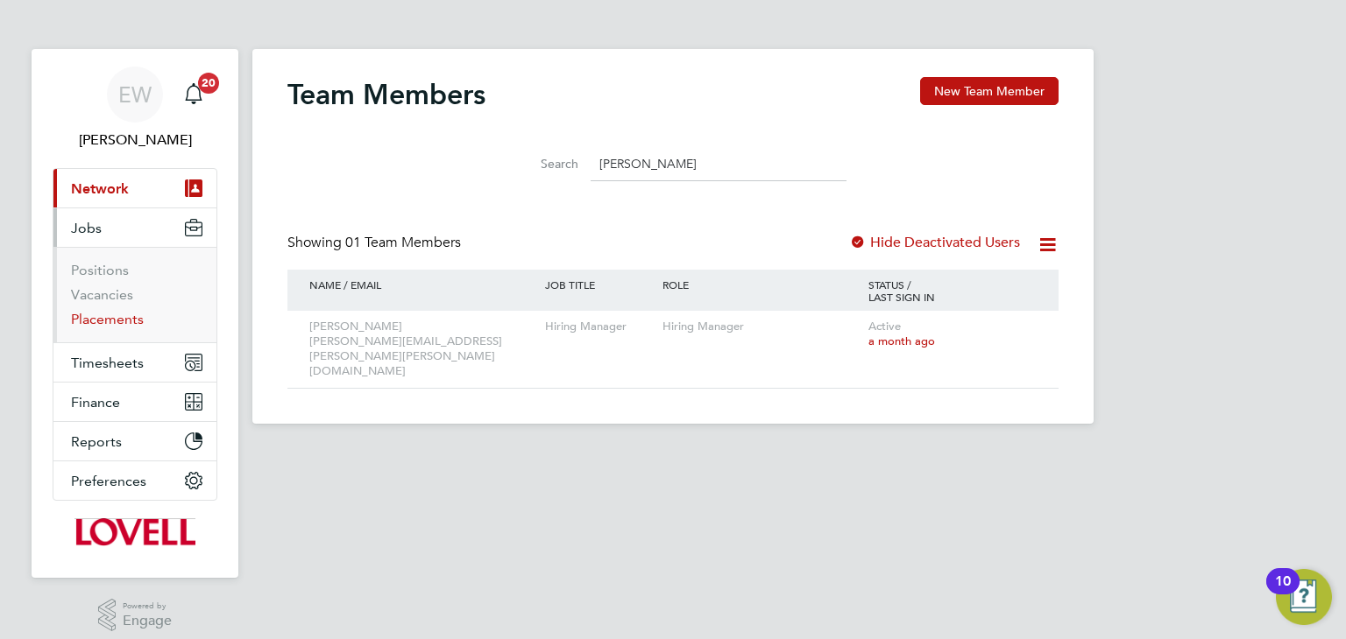
click at [108, 326] on link "Placements" at bounding box center [107, 319] width 73 height 17
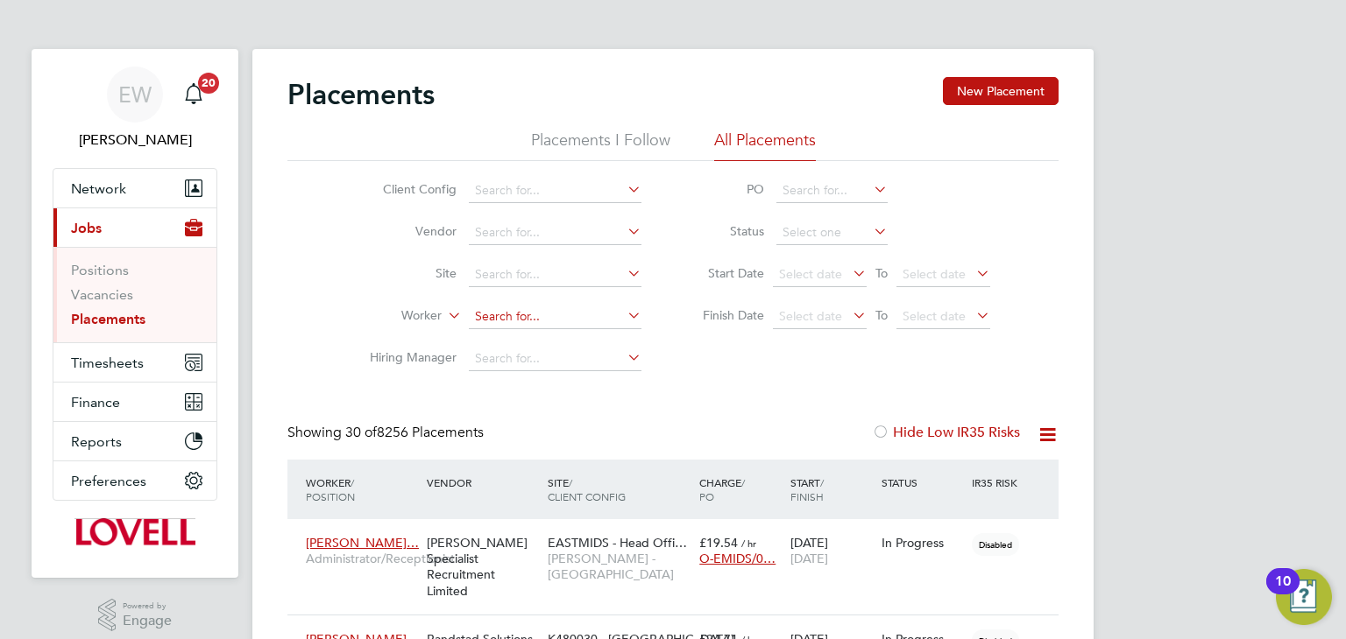
click at [521, 313] on input at bounding box center [555, 317] width 173 height 25
type input "n"
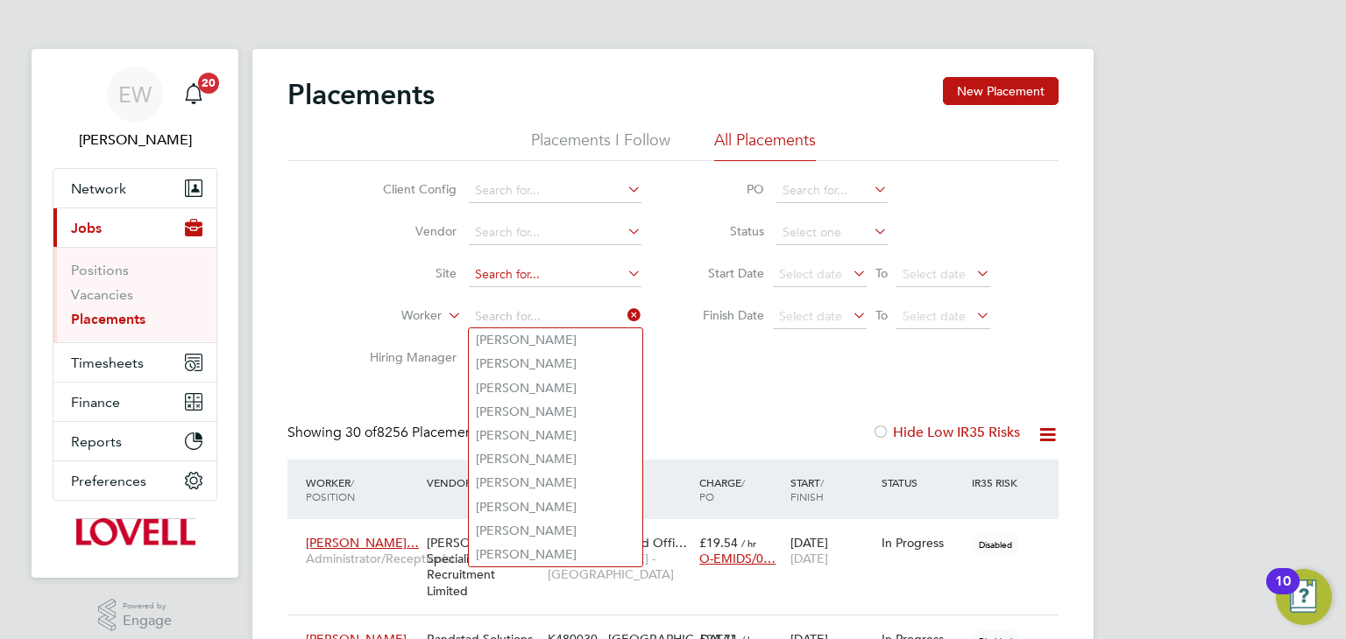
click at [497, 265] on input at bounding box center [555, 275] width 173 height 25
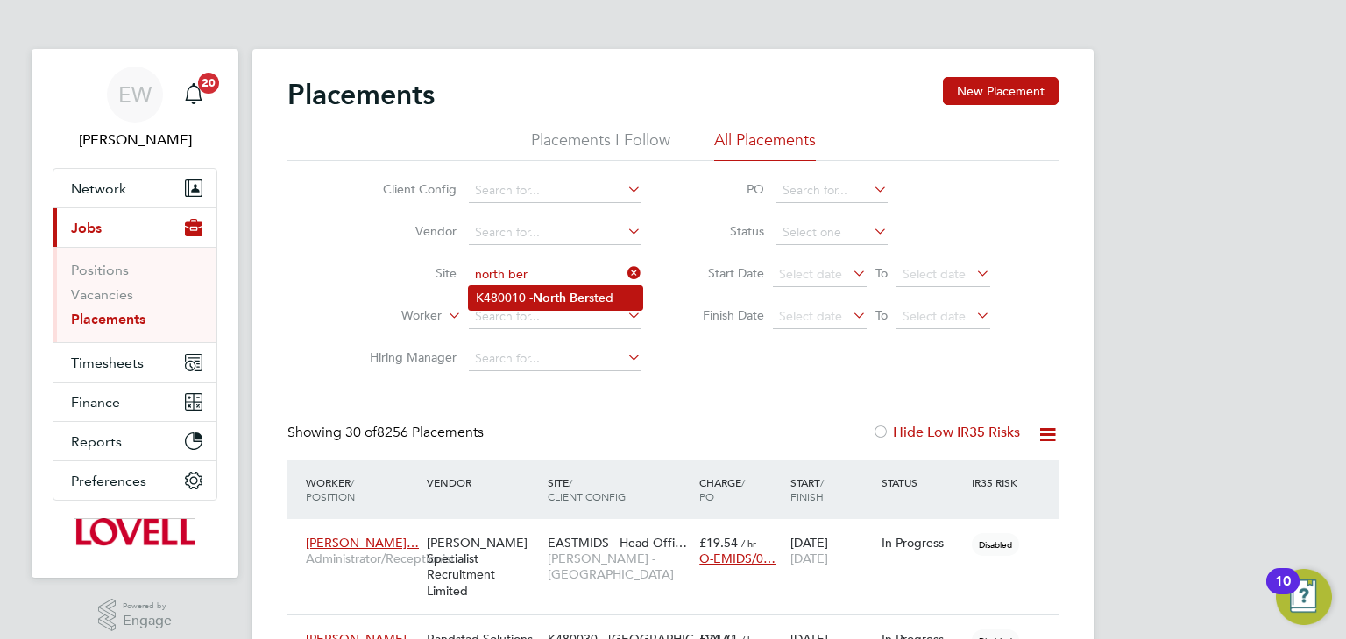
click at [491, 297] on li "K480010 - North Ber sted" at bounding box center [555, 298] width 173 height 24
type input "K480010 - [GEOGRAPHIC_DATA]"
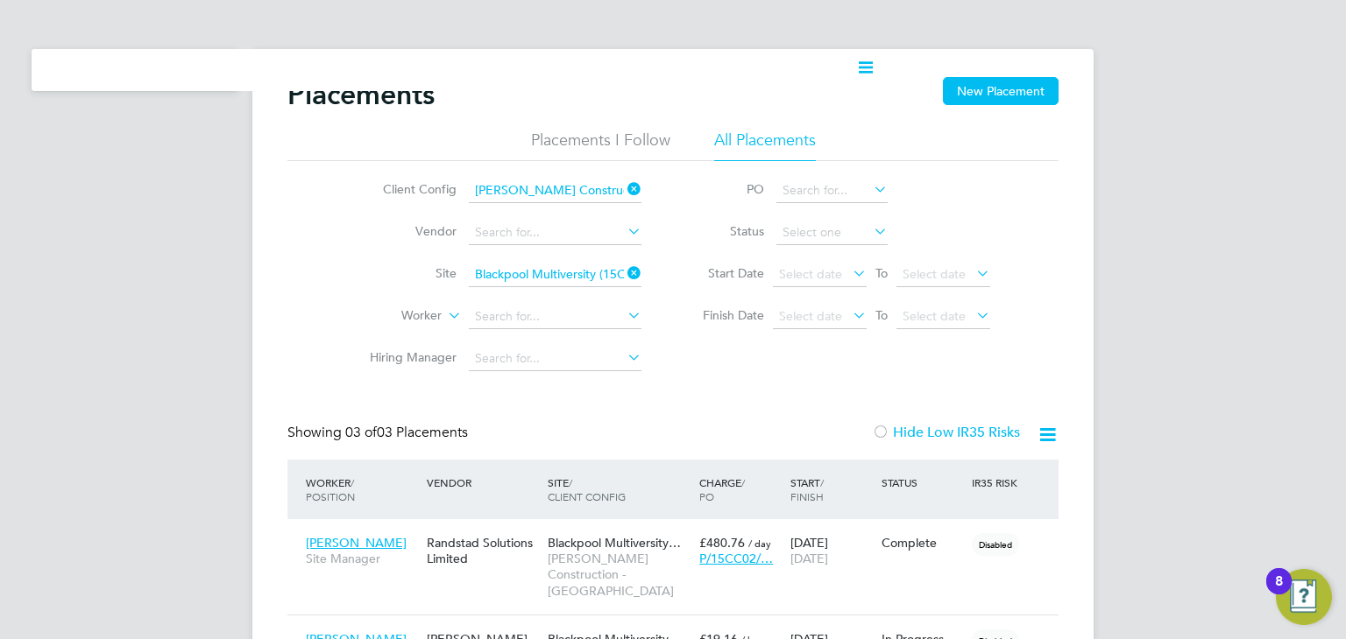
scroll to position [50, 122]
click at [329, 253] on div "Client Config Morgan Sindall Construction - North West Vendor Site Blackpool Mu…" at bounding box center [672, 270] width 771 height 219
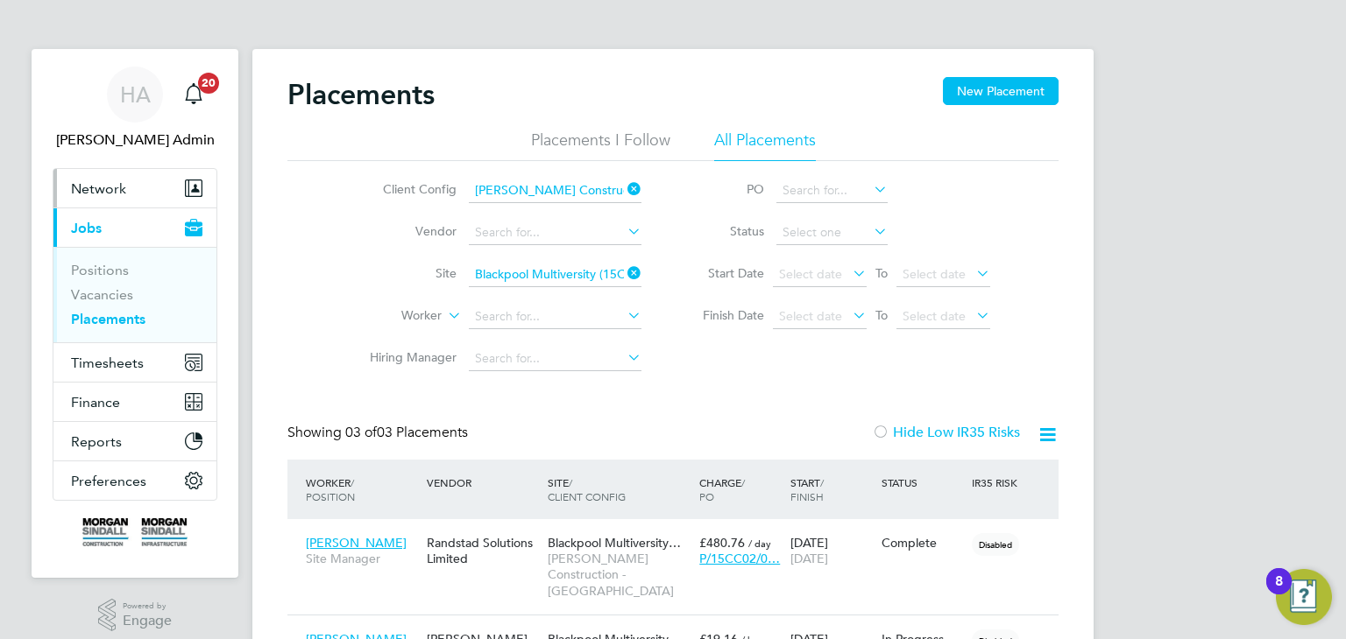
click at [109, 191] on span "Network" at bounding box center [98, 188] width 55 height 17
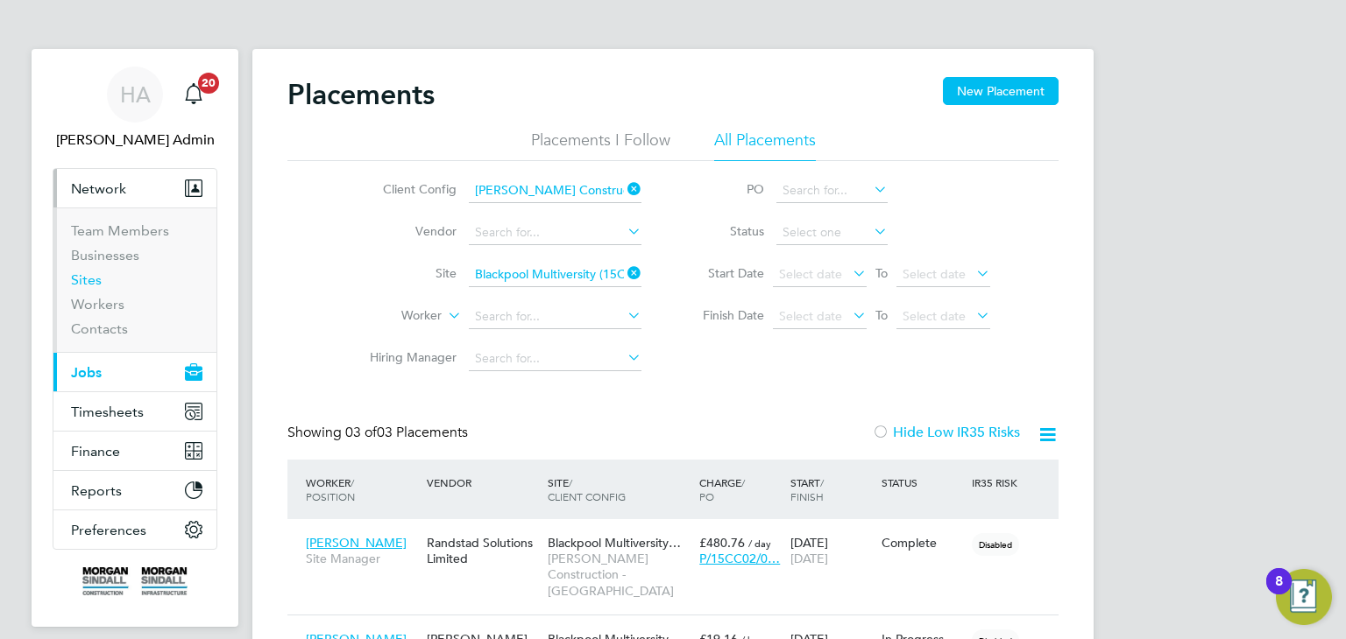
click at [95, 277] on link "Sites" at bounding box center [86, 280] width 31 height 17
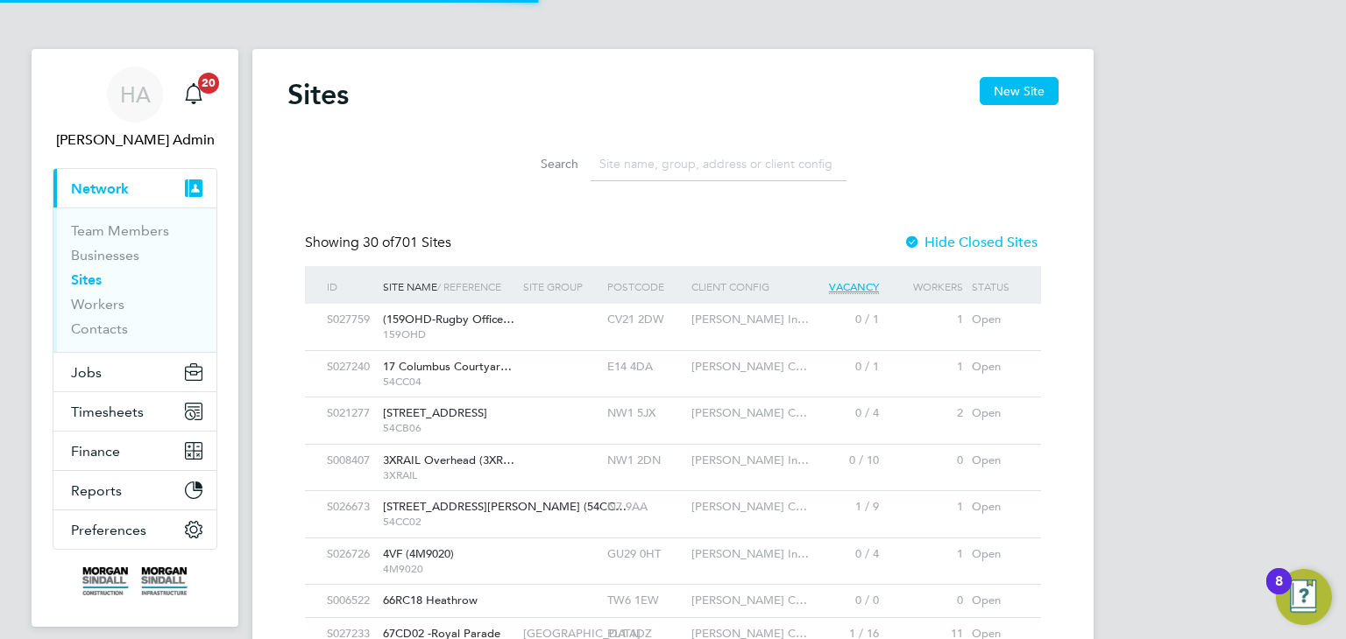
click at [623, 158] on input at bounding box center [718, 164] width 256 height 34
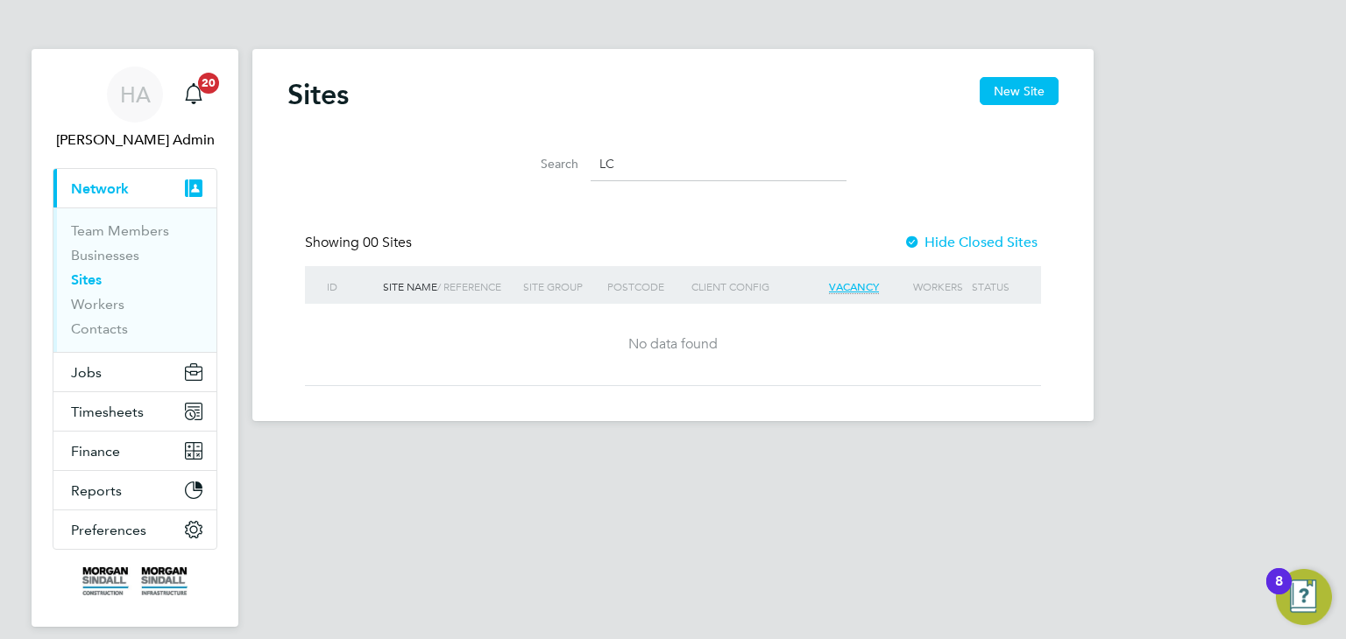
type input "L"
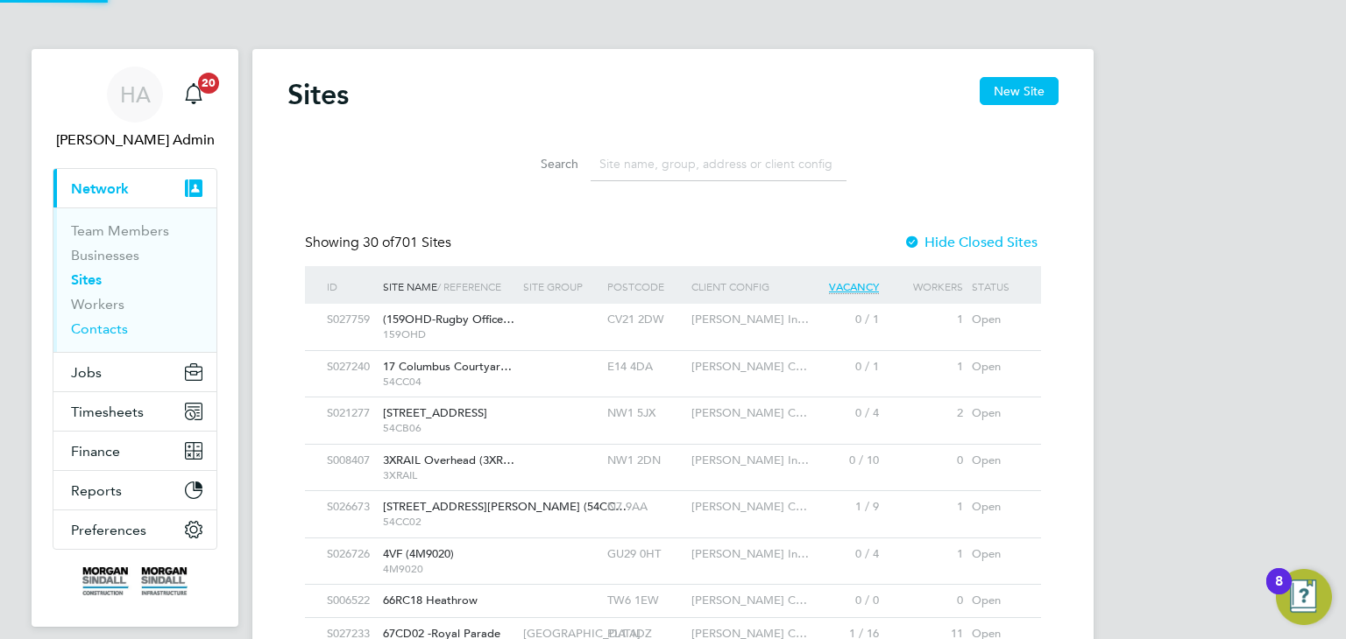
click at [98, 324] on link "Contacts" at bounding box center [99, 329] width 57 height 17
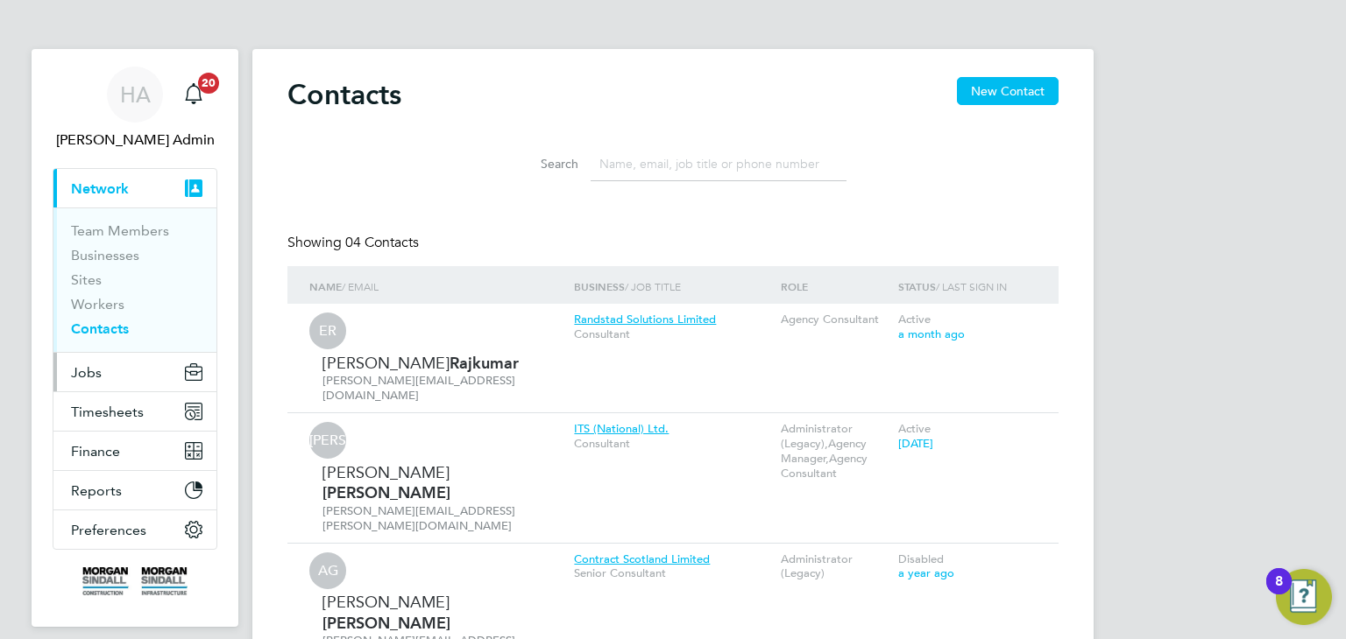
click at [93, 376] on span "Jobs" at bounding box center [86, 372] width 31 height 17
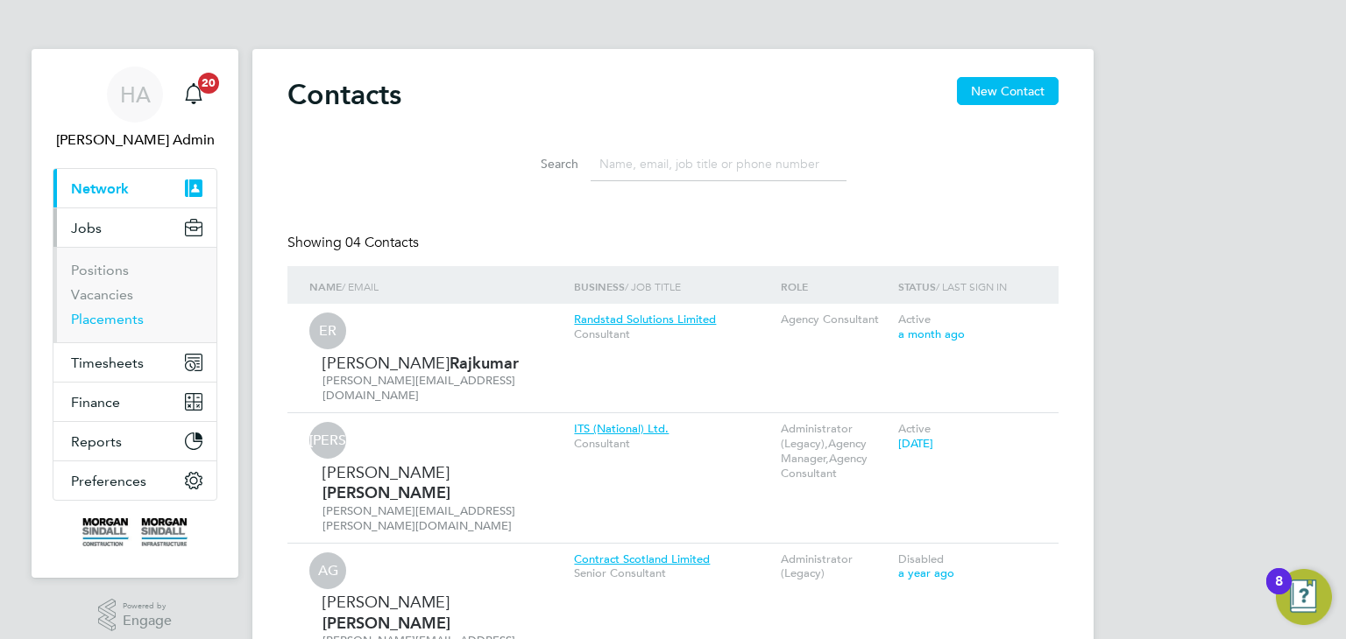
click at [103, 318] on link "Placements" at bounding box center [107, 319] width 73 height 17
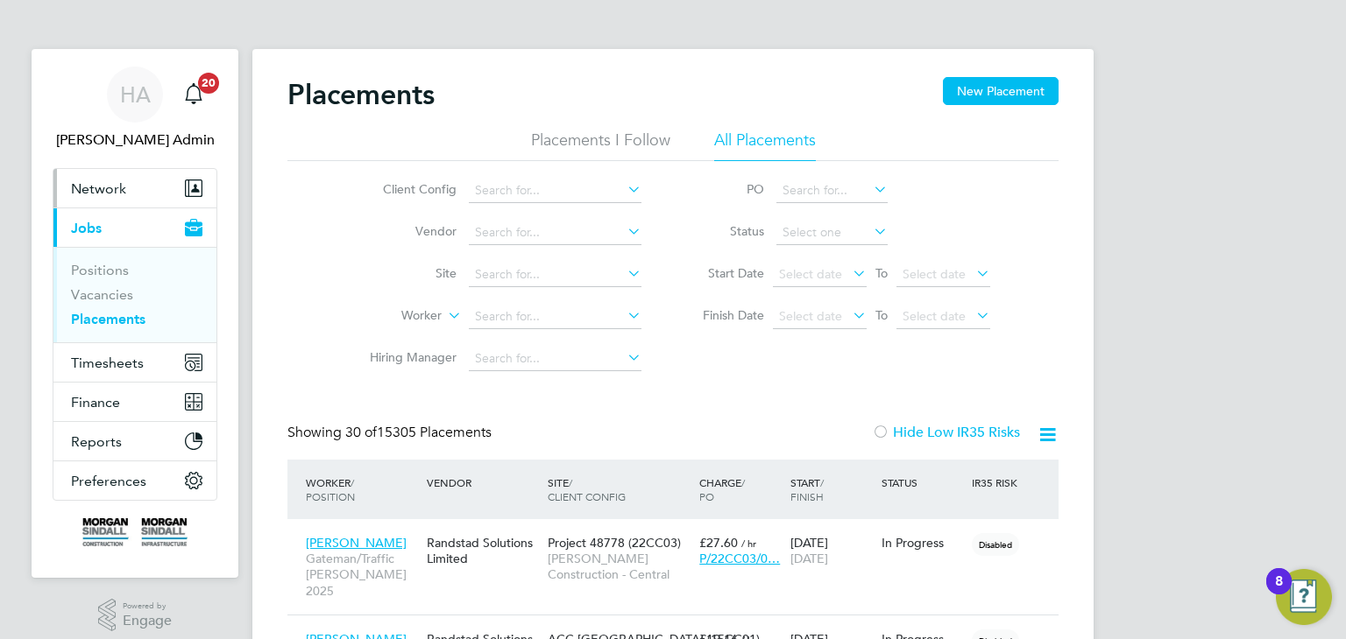
click at [125, 187] on button "Network" at bounding box center [134, 188] width 163 height 39
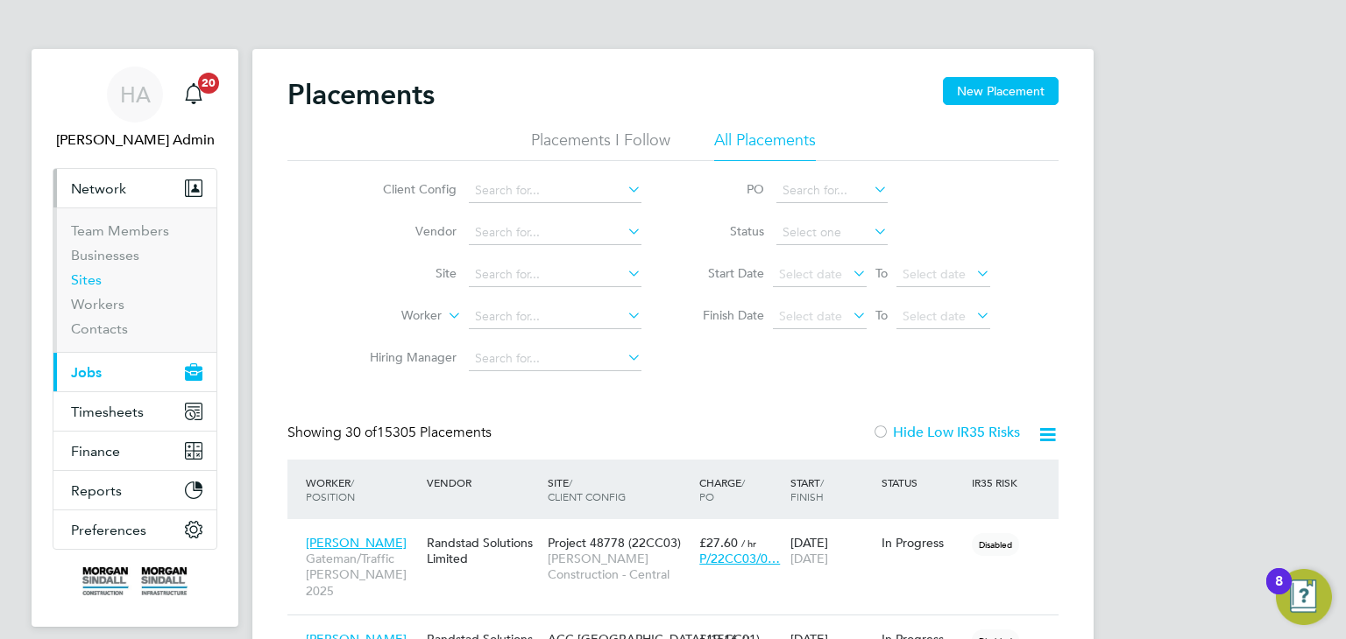
click at [92, 275] on link "Sites" at bounding box center [86, 280] width 31 height 17
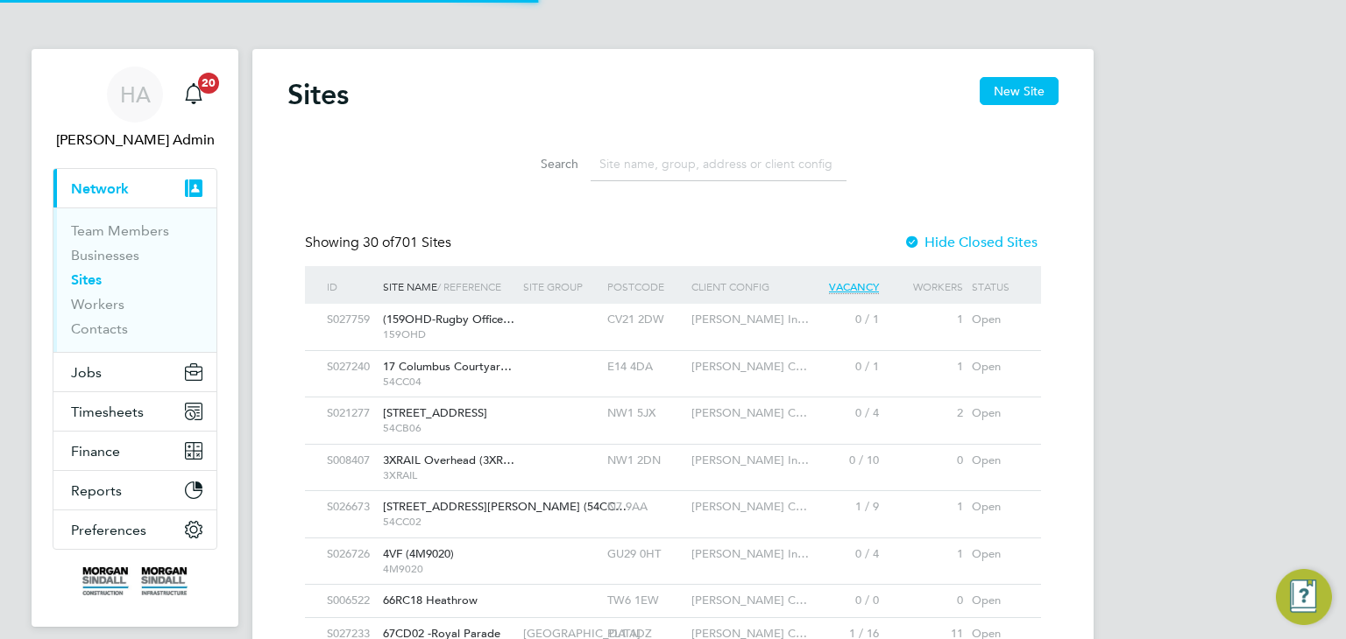
click at [645, 166] on input at bounding box center [718, 164] width 256 height 34
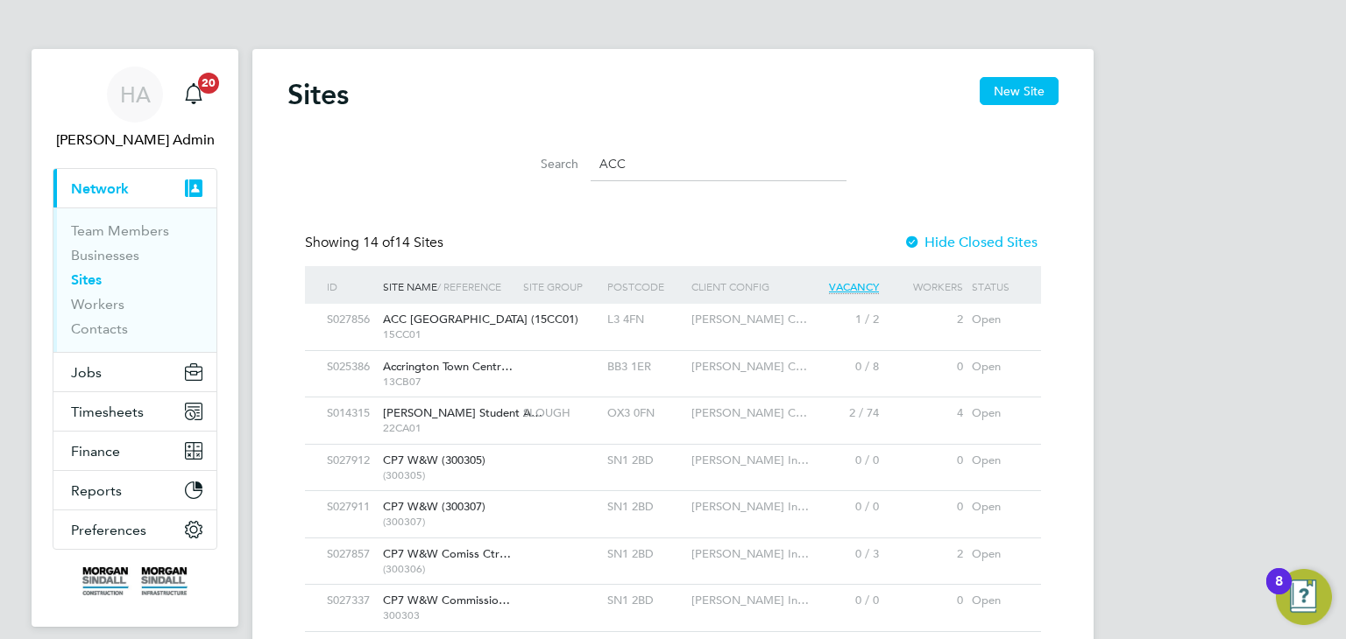
type input "ACC"
click at [399, 325] on span "ACC Liverpool (15CC01)" at bounding box center [480, 319] width 195 height 15
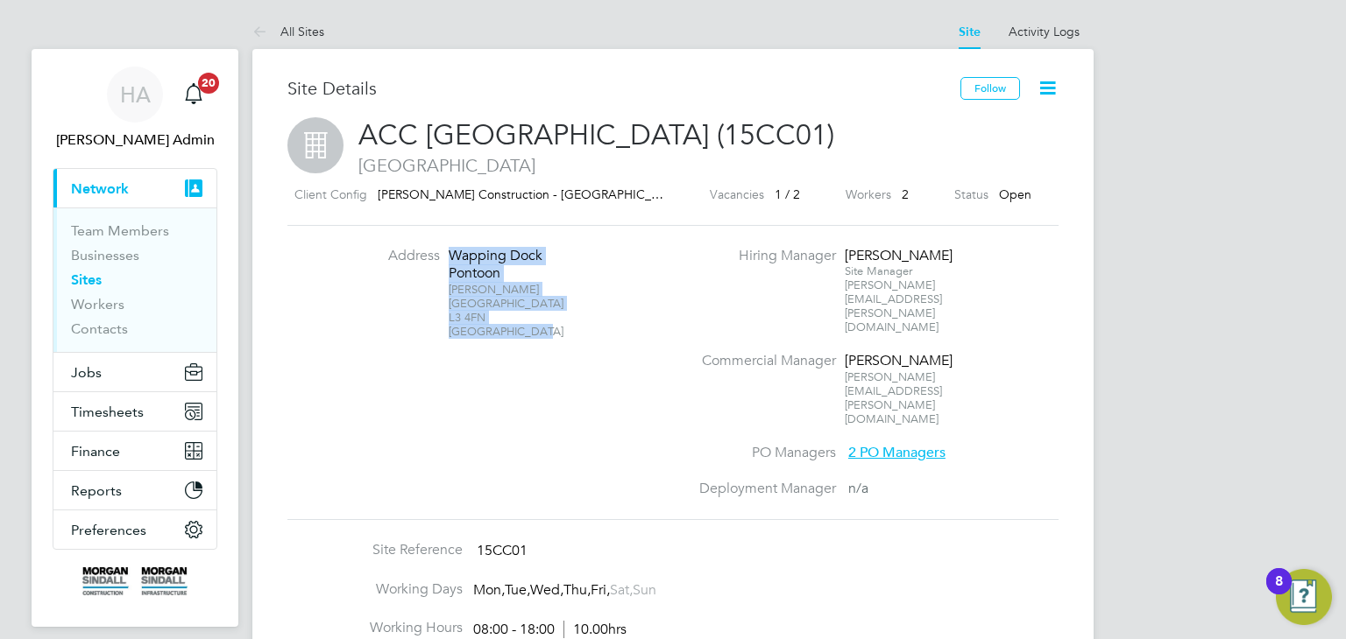
drag, startPoint x: 533, startPoint y: 334, endPoint x: 475, endPoint y: 235, distance: 114.6
click at [475, 235] on div "Address [GEOGRAPHIC_DATA] [GEOGRAPHIC_DATA] Liverpool L3 4FN [GEOGRAPHIC_DATA] …" at bounding box center [672, 372] width 771 height 295
copy div "[GEOGRAPHIC_DATA] Pontoon Keel Wharf Liverpool L3 4FN [GEOGRAPHIC_DATA]"
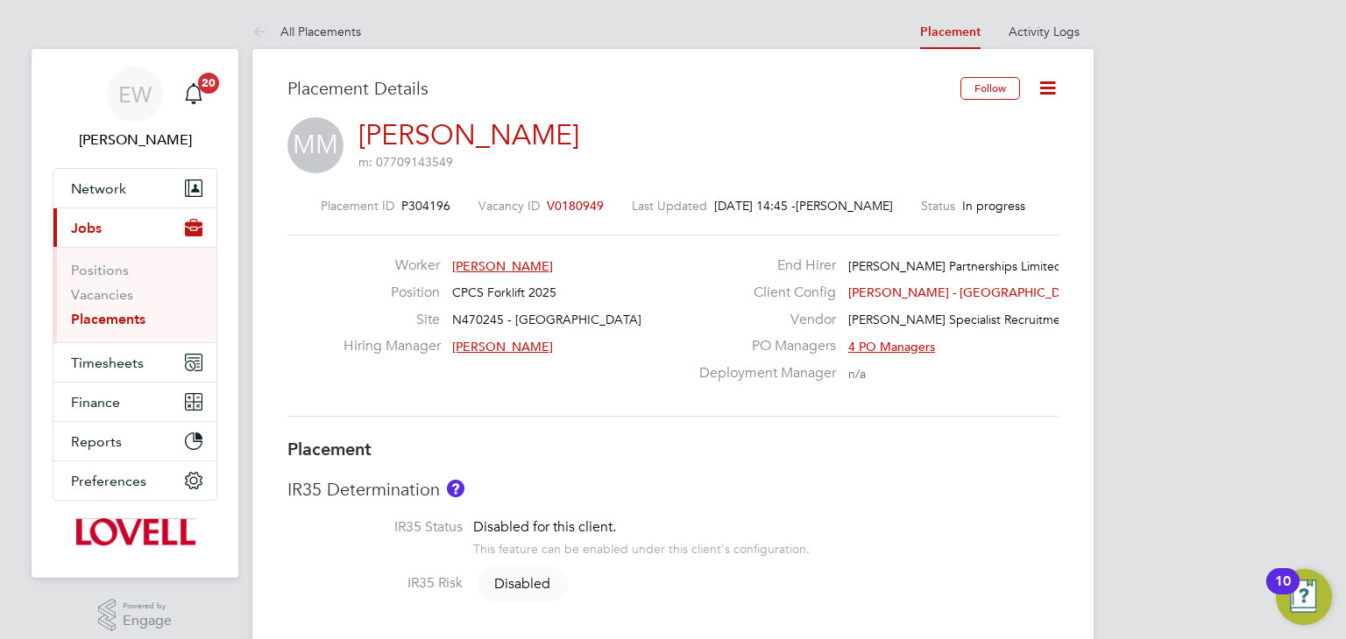
click at [109, 326] on link "Placements" at bounding box center [108, 319] width 74 height 17
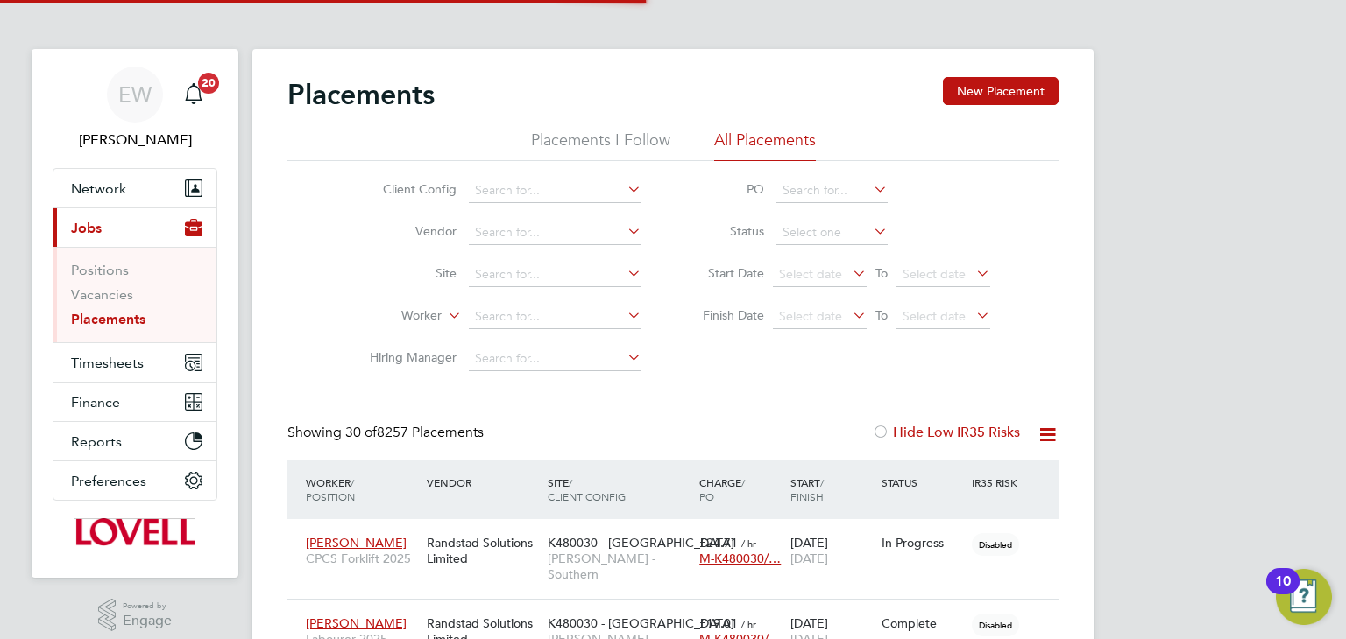
click at [624, 194] on icon at bounding box center [624, 189] width 0 height 25
click at [624, 191] on icon at bounding box center [624, 189] width 0 height 25
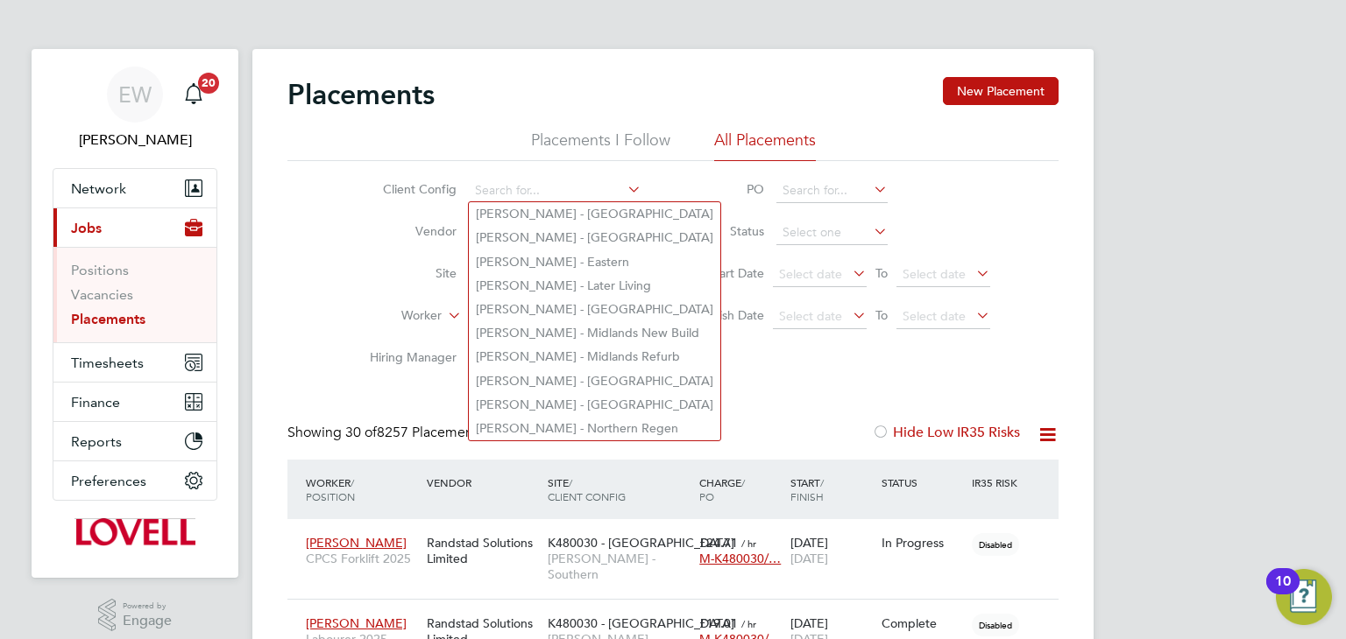
click at [684, 293] on li "Start Date Select date To Select date" at bounding box center [837, 275] width 349 height 42
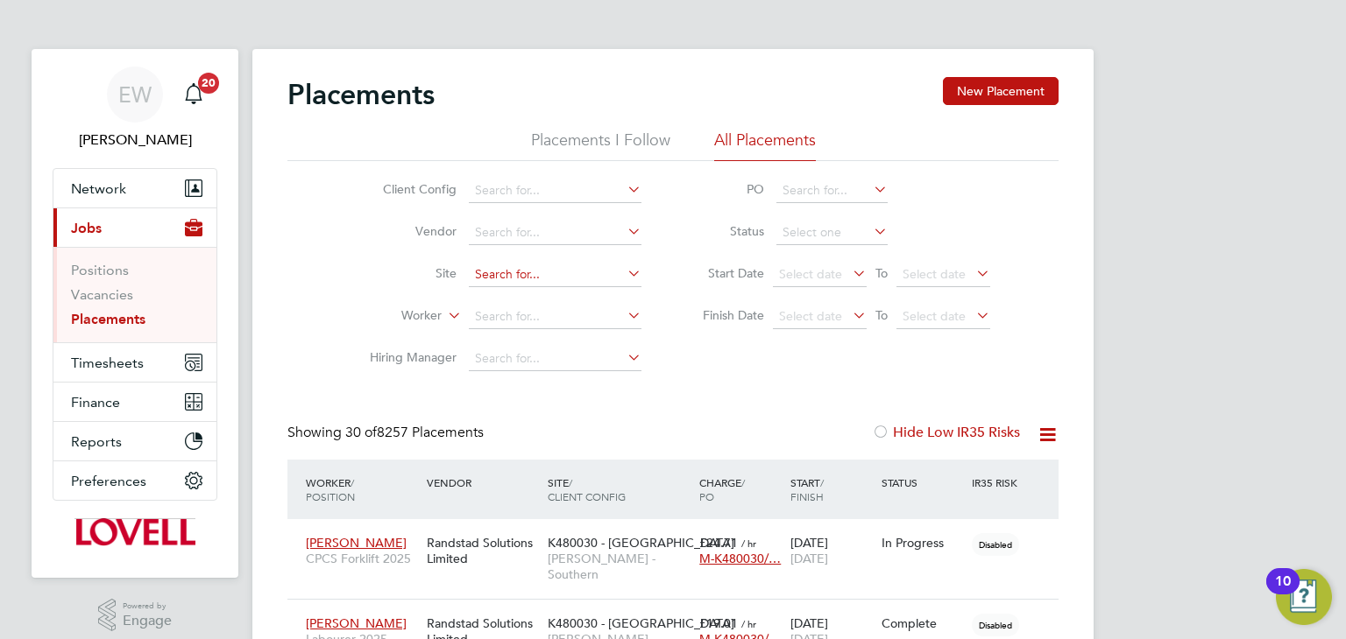
click at [582, 276] on input at bounding box center [555, 275] width 173 height 25
click at [592, 296] on li "K480030 - Little hampton" at bounding box center [635, 298] width 333 height 24
type input "K480030 - [GEOGRAPHIC_DATA]"
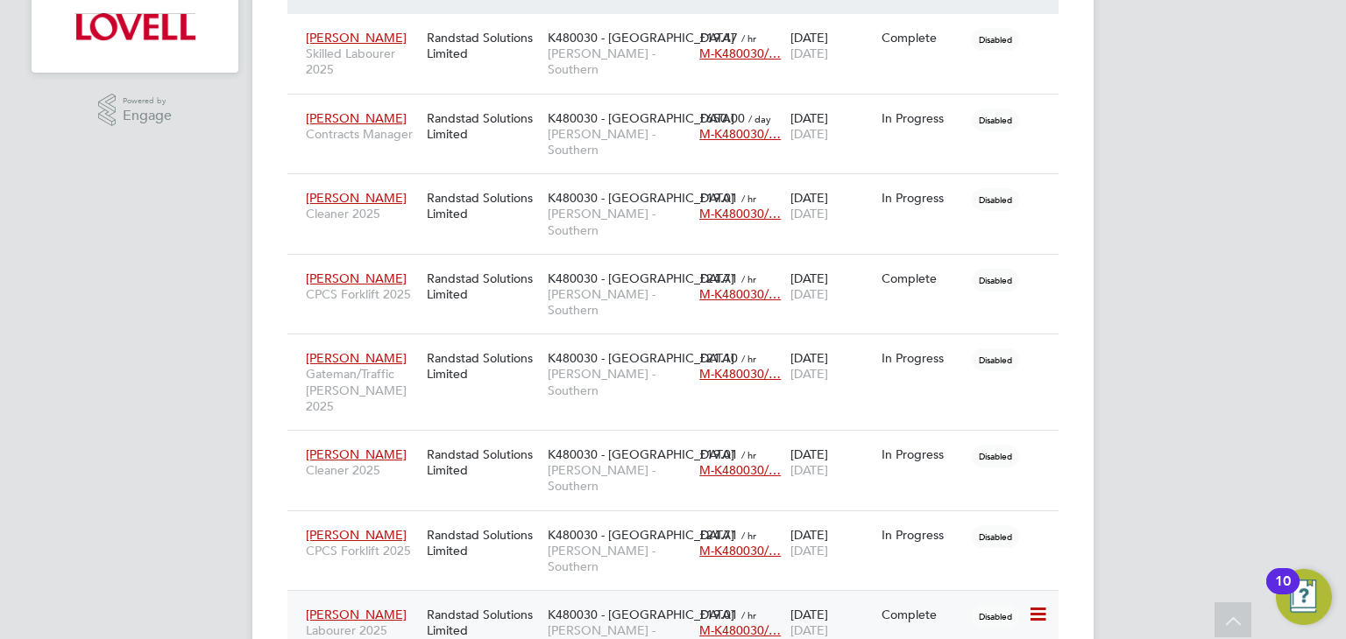
click at [726, 607] on span "£19.01" at bounding box center [718, 615] width 39 height 16
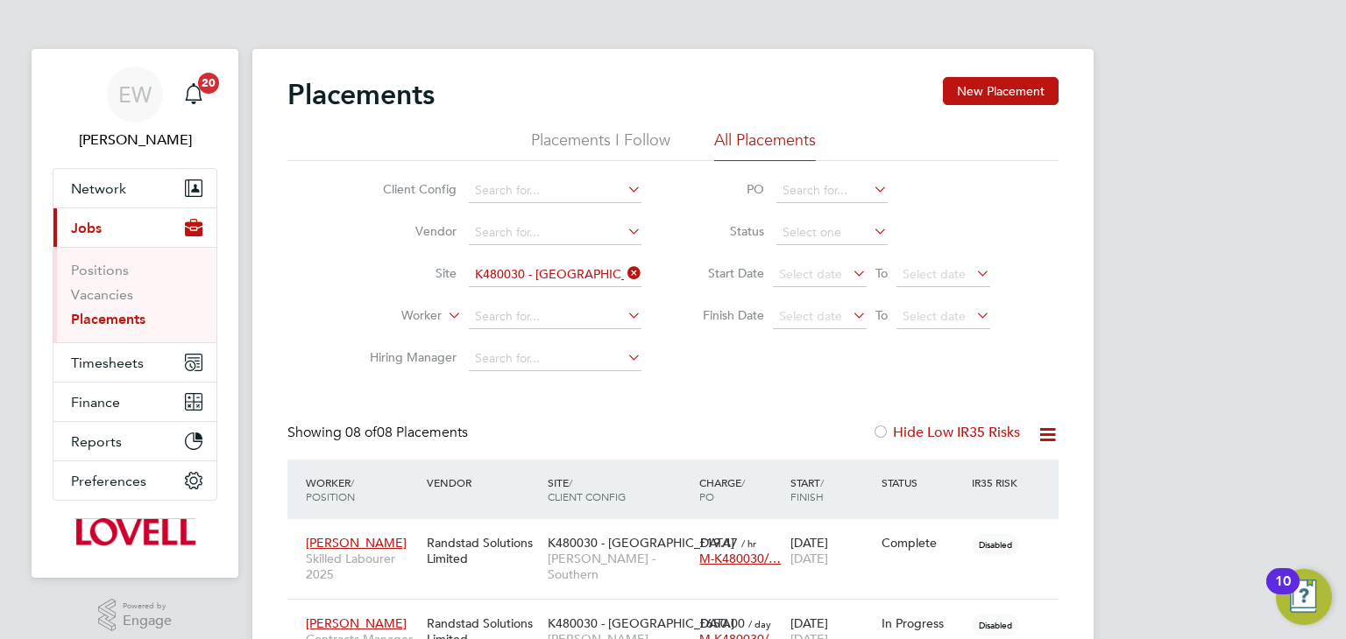
click at [110, 314] on link "Placements" at bounding box center [108, 319] width 74 height 17
